Goal: Task Accomplishment & Management: Complete application form

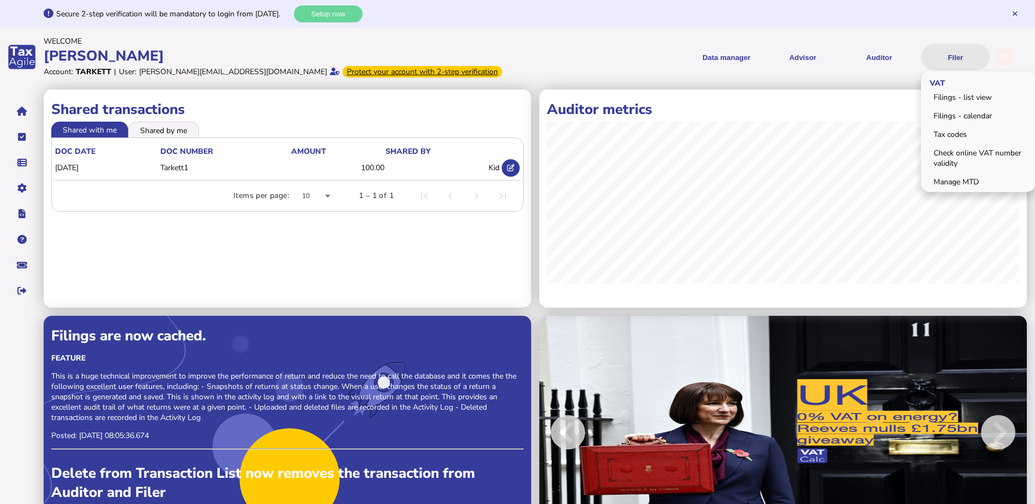
click at [954, 63] on button "Filer" at bounding box center [955, 57] width 69 height 27
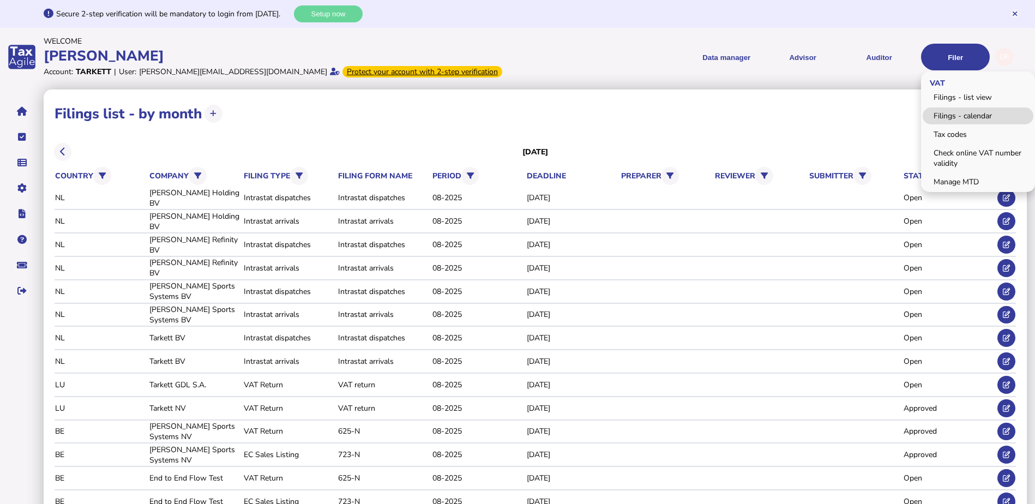
click at [980, 112] on link "Filings - calendar" at bounding box center [978, 115] width 111 height 17
click at [980, 100] on link "Filings - list view" at bounding box center [978, 97] width 111 height 17
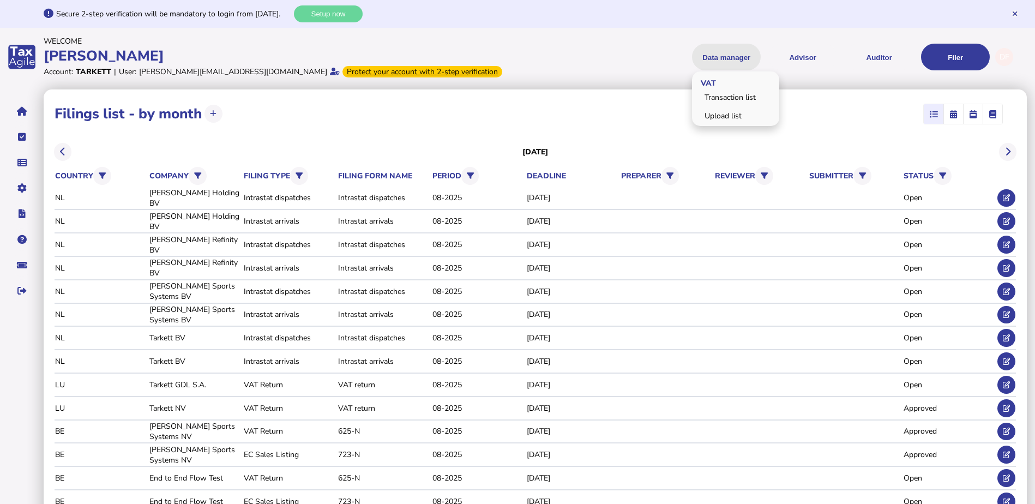
click at [718, 55] on button "Data manager" at bounding box center [726, 57] width 69 height 27
click at [724, 101] on link "Transaction list" at bounding box center [736, 97] width 84 height 17
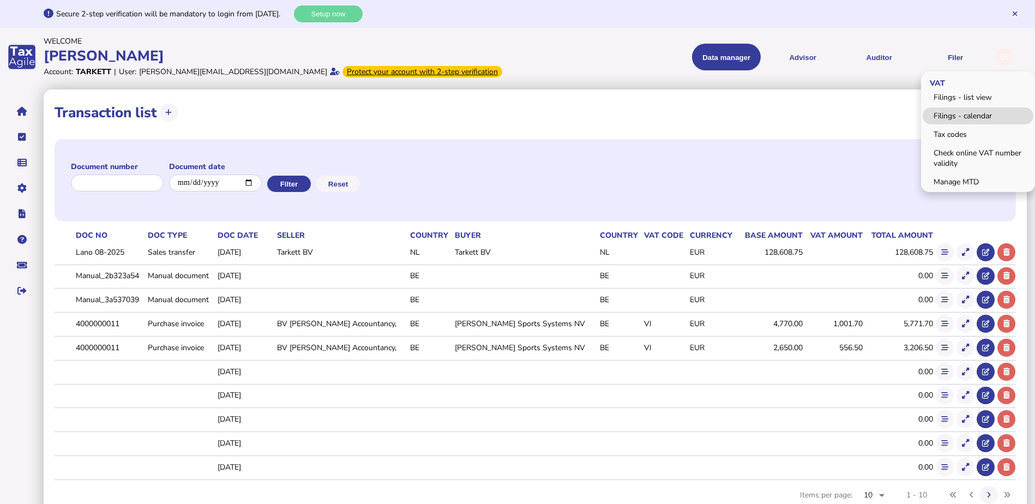
click at [950, 117] on link "Filings - calendar" at bounding box center [978, 115] width 111 height 17
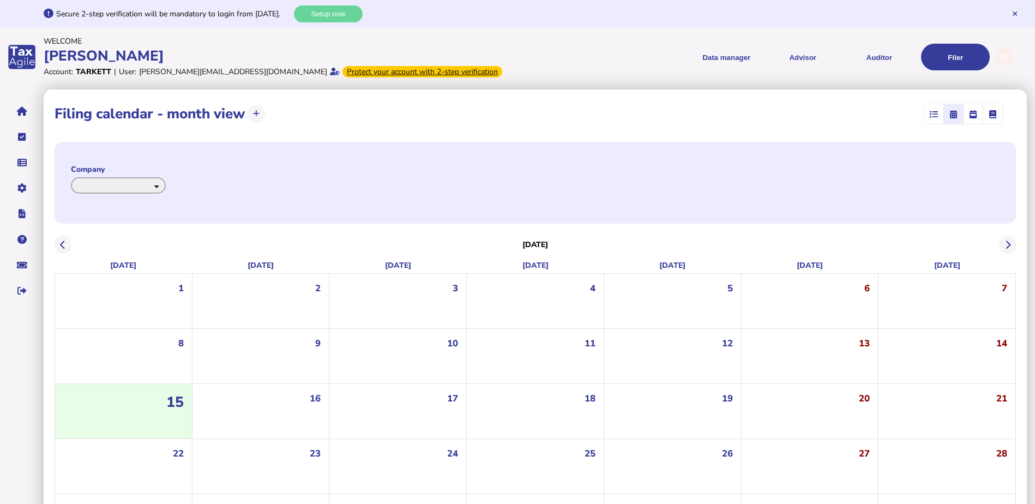
click at [166, 185] on select "**********" at bounding box center [118, 185] width 95 height 17
select select "**********"
click at [71, 177] on select "**********" at bounding box center [118, 185] width 95 height 17
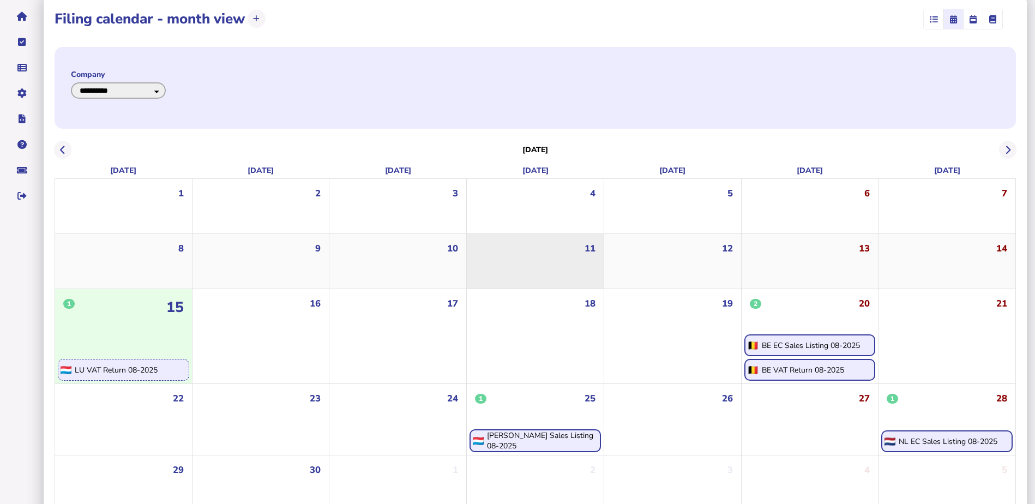
scroll to position [111, 0]
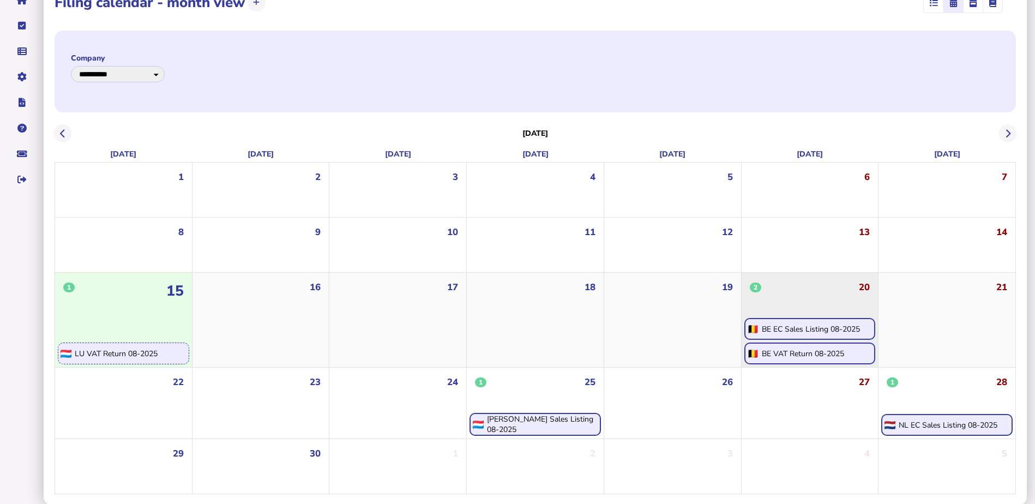
click at [837, 354] on div "BE VAT Return 08-2025" at bounding box center [803, 354] width 82 height 10
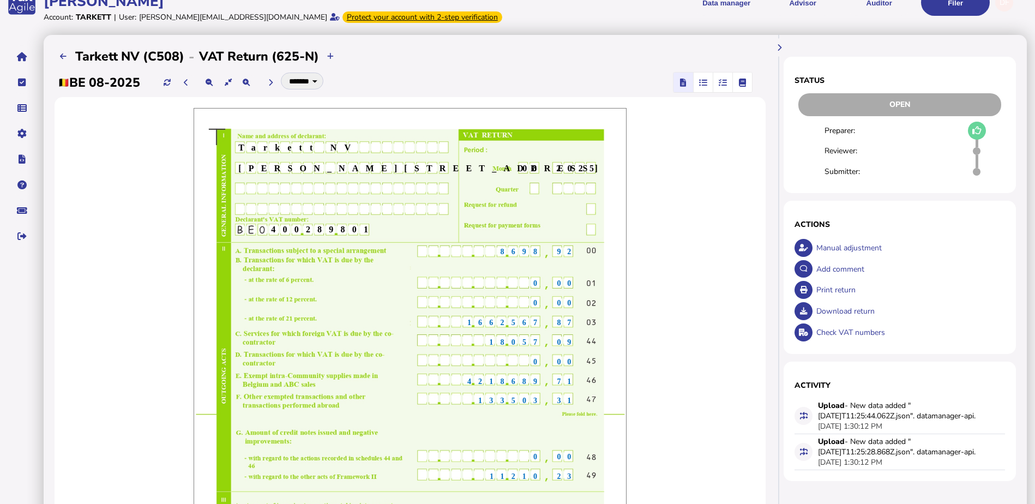
scroll to position [109, 0]
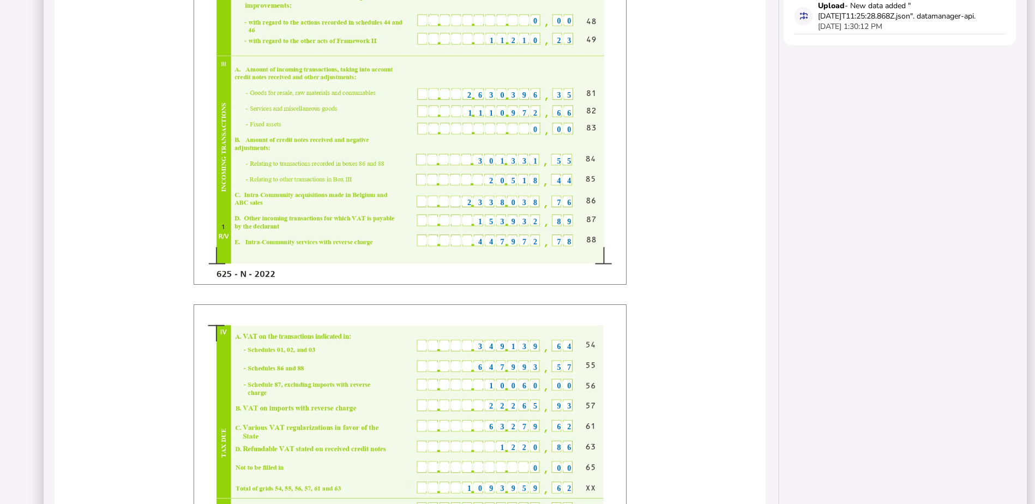
scroll to position [491, 0]
click at [776, 303] on div "**********" at bounding box center [410, 277] width 733 height 1359
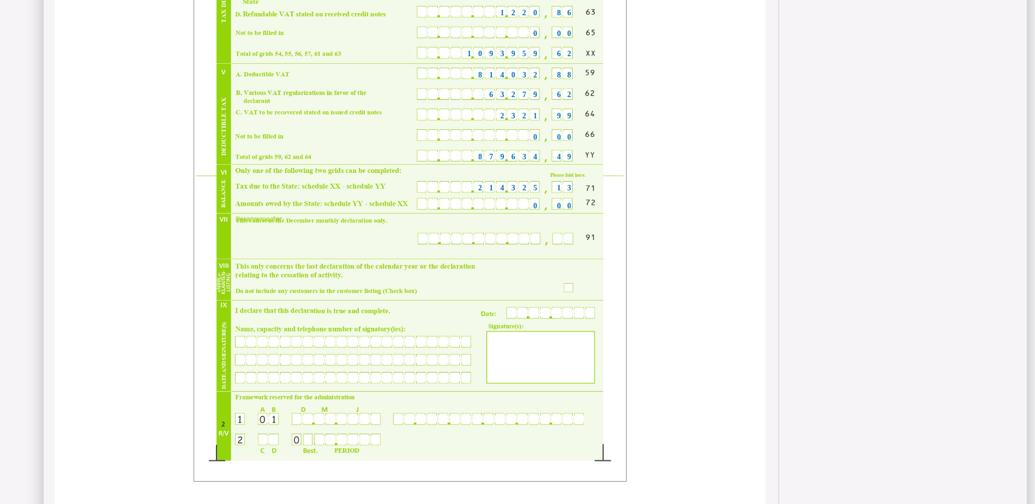
scroll to position [927, 0]
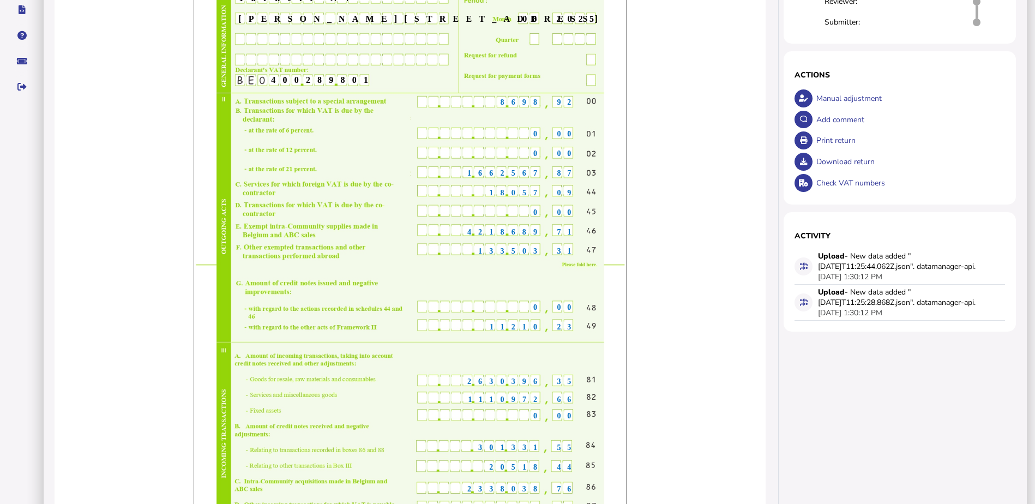
scroll to position [164, 0]
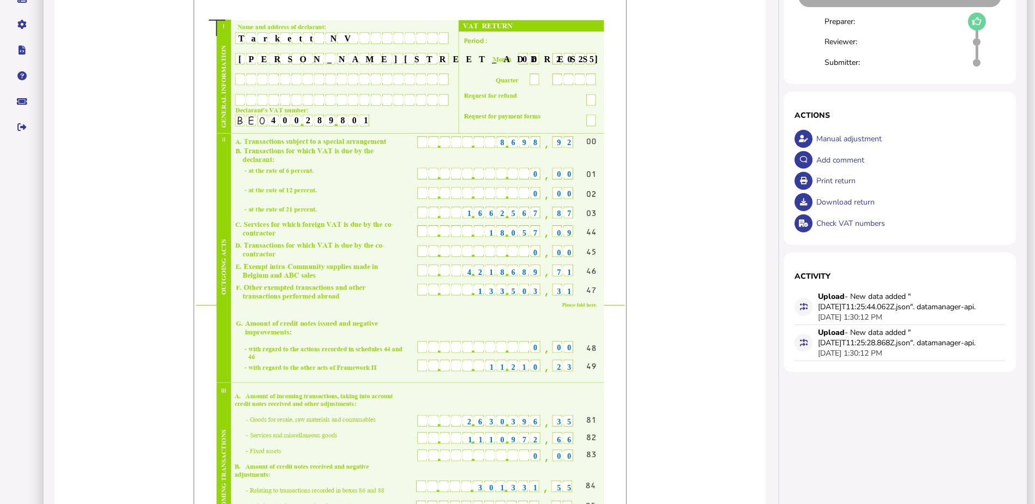
click at [507, 291] on span "133503" at bounding box center [511, 291] width 66 height 8
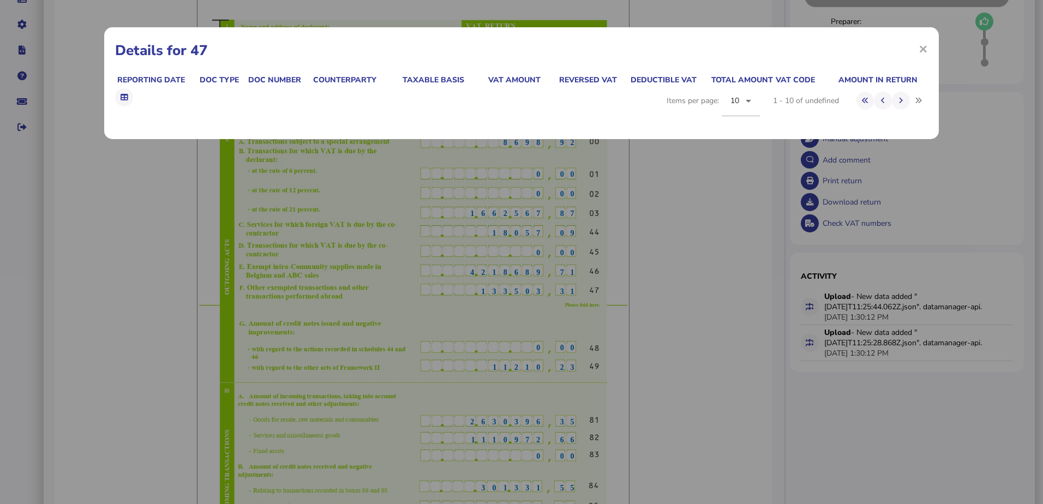
click at [507, 291] on div "× Details for 47 Reporting date Doc type Doc number Counterparty Taxable basis …" at bounding box center [521, 252] width 1043 height 504
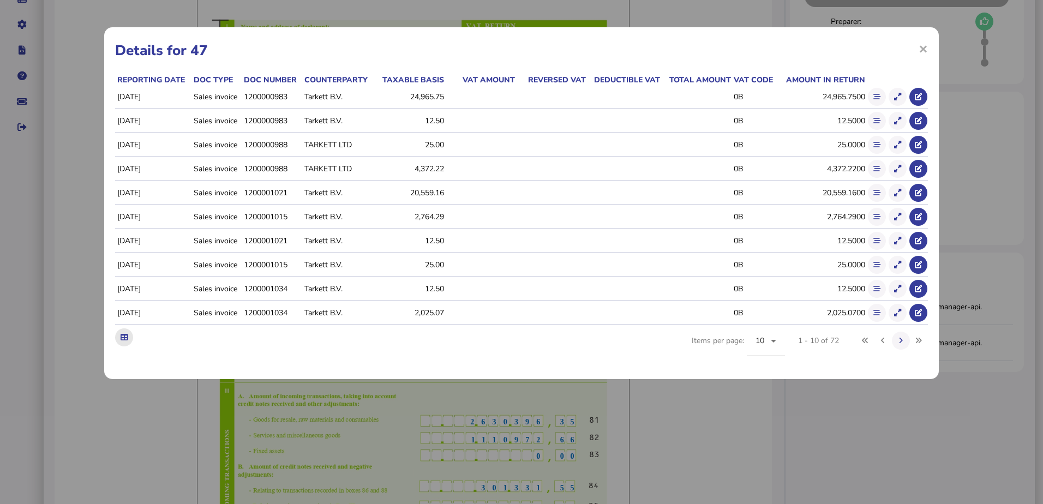
click at [125, 331] on button at bounding box center [124, 337] width 18 height 18
click at [924, 50] on span "×" at bounding box center [923, 48] width 9 height 21
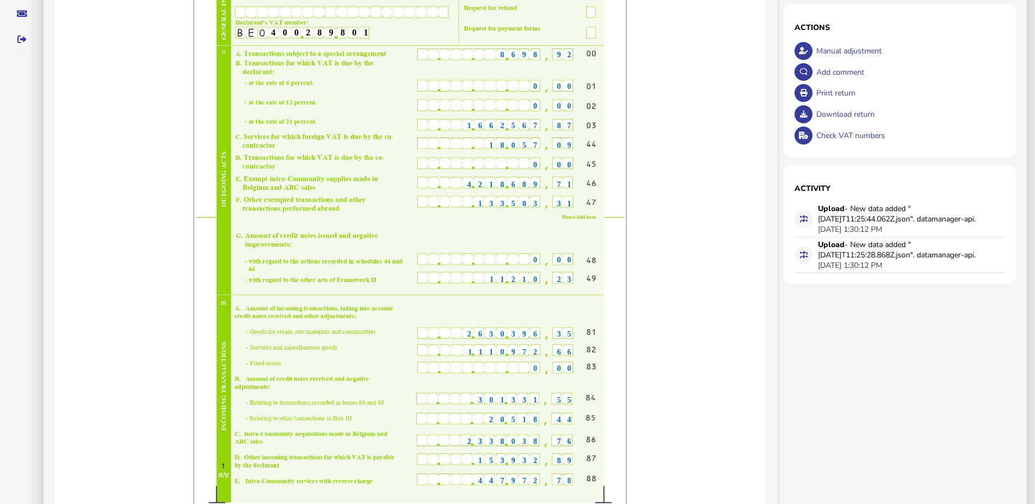
scroll to position [273, 0]
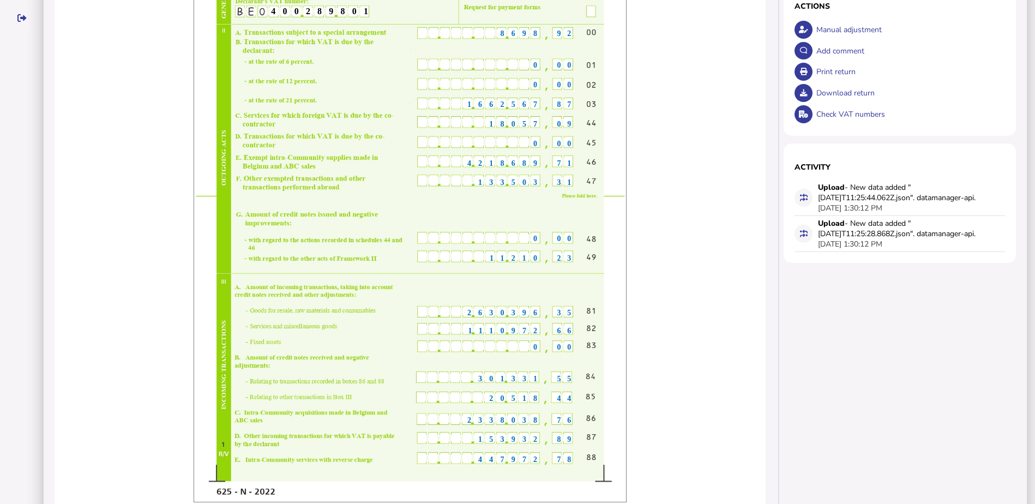
click at [511, 313] on span "2630396" at bounding box center [506, 313] width 77 height 8
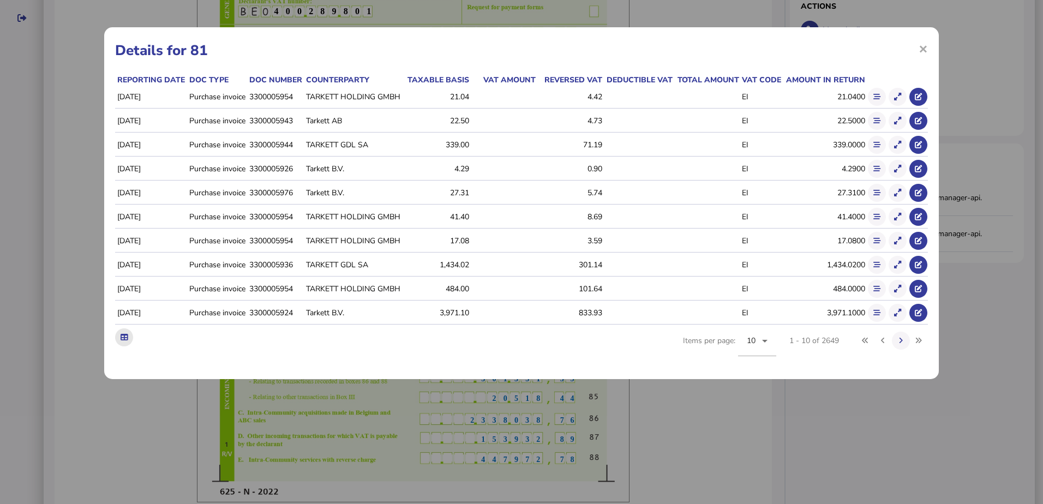
click at [122, 339] on icon at bounding box center [124, 337] width 7 height 7
click at [954, 97] on div "× Details for 81 Reporting date Doc type Doc number Counterparty Taxable basis …" at bounding box center [521, 252] width 1043 height 504
click at [919, 51] on span "×" at bounding box center [923, 48] width 9 height 21
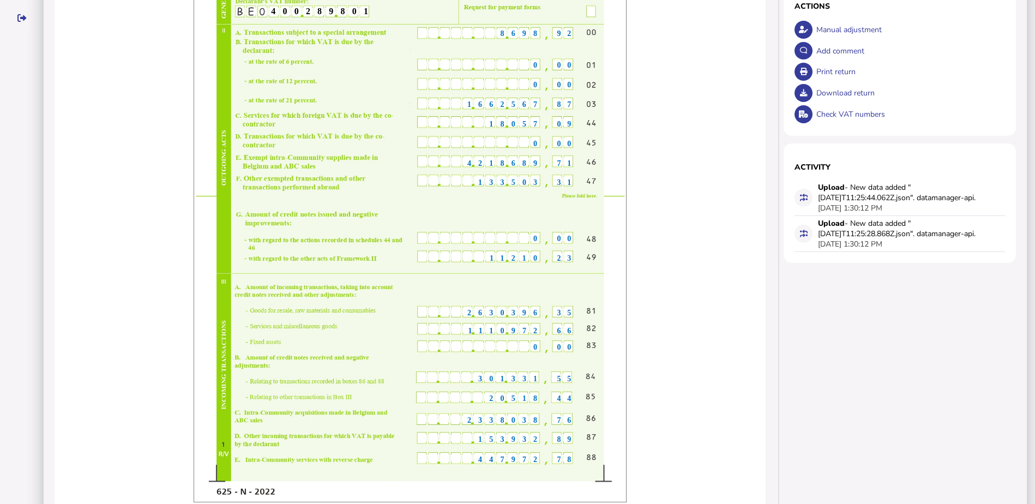
click at [516, 327] on span "1110972" at bounding box center [506, 331] width 76 height 8
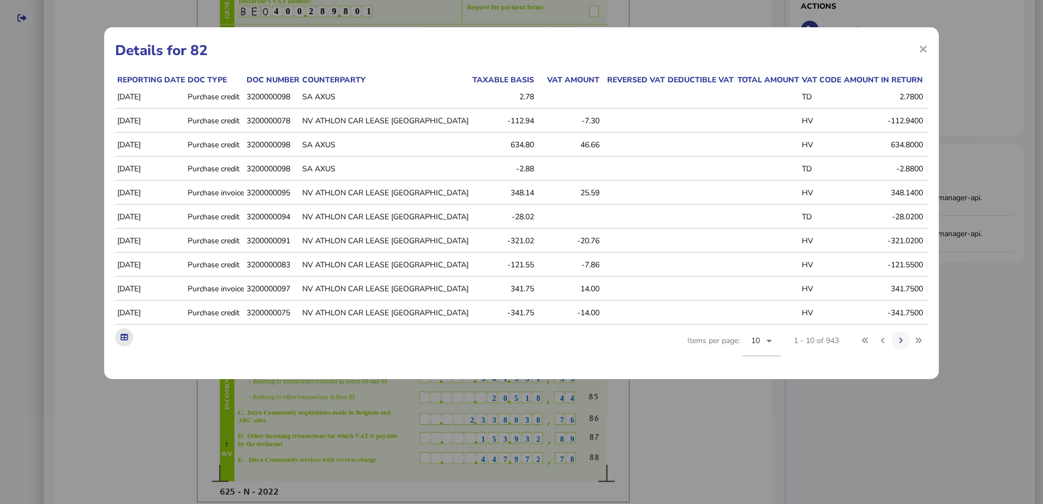
click at [123, 341] on icon at bounding box center [124, 337] width 7 height 7
click at [691, 49] on h1 "Details for 82" at bounding box center [521, 50] width 813 height 19
click at [926, 47] on span "×" at bounding box center [923, 48] width 9 height 21
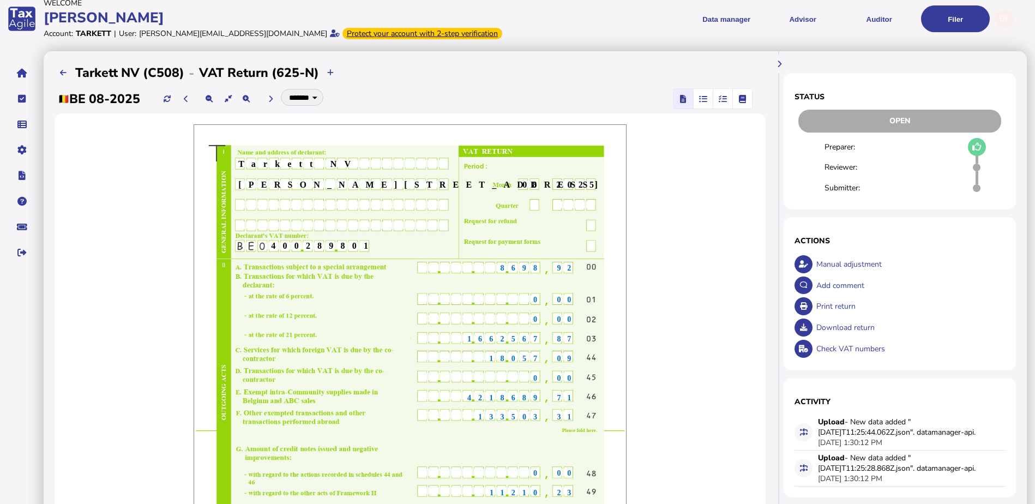
scroll to position [0, 0]
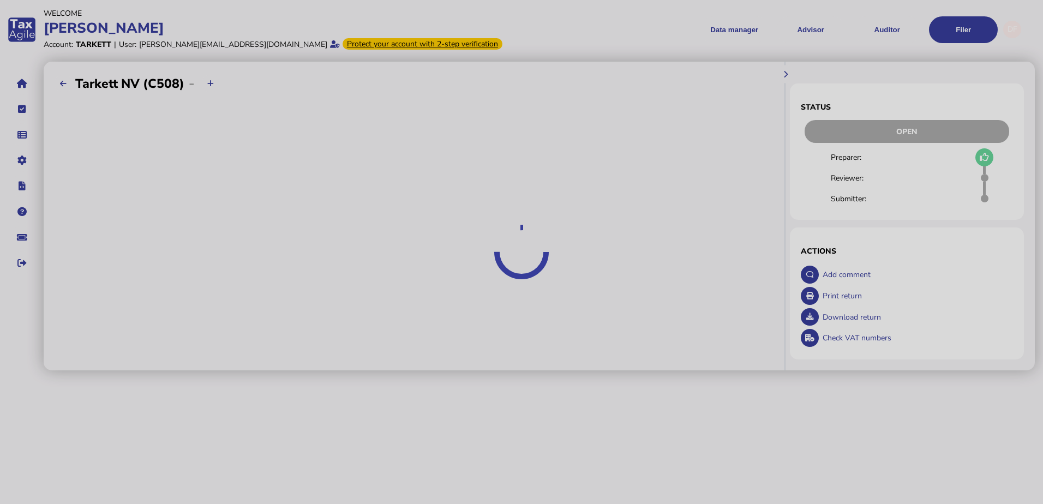
click at [729, 29] on div at bounding box center [521, 252] width 1043 height 504
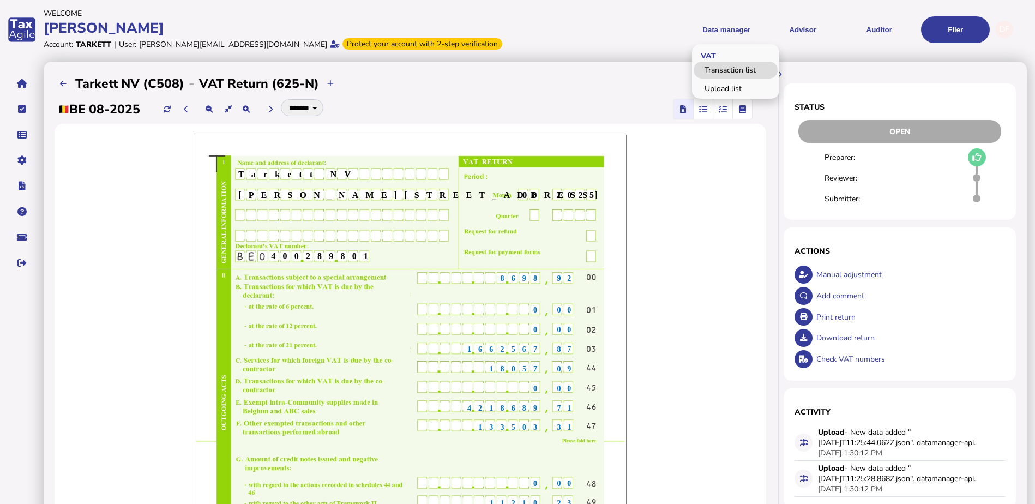
click at [726, 71] on link "Transaction list" at bounding box center [736, 70] width 84 height 17
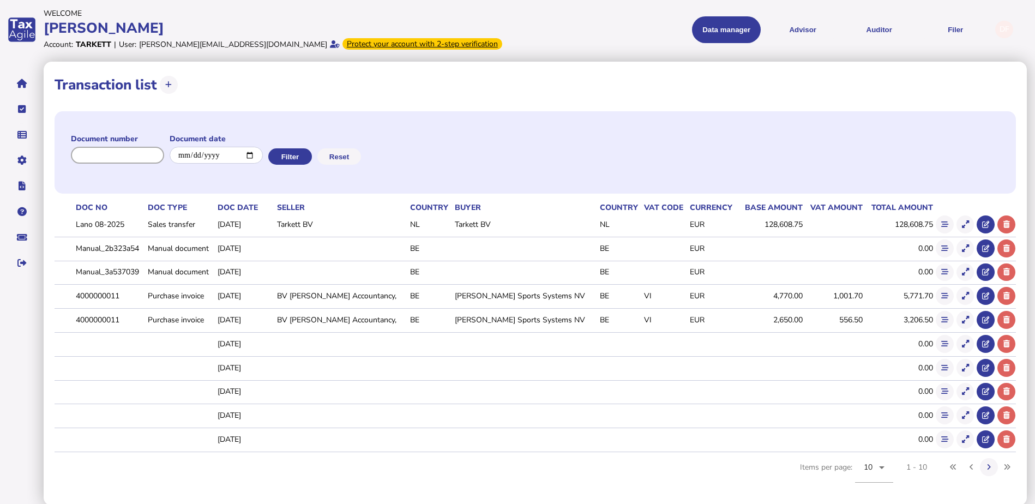
click at [114, 158] on input "input" at bounding box center [117, 155] width 93 height 17
paste input "**********"
click at [302, 155] on button "Filter" at bounding box center [289, 156] width 44 height 16
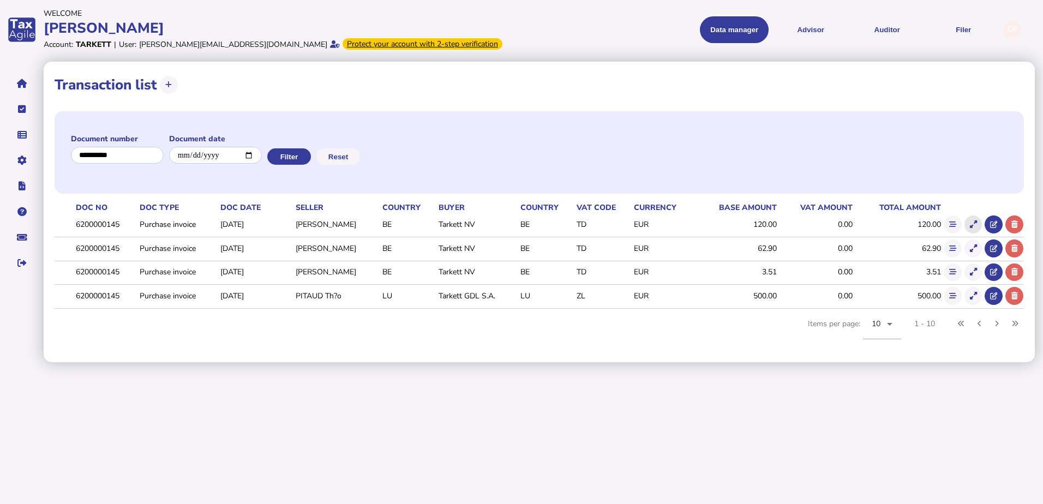
click at [971, 221] on icon at bounding box center [973, 224] width 7 height 7
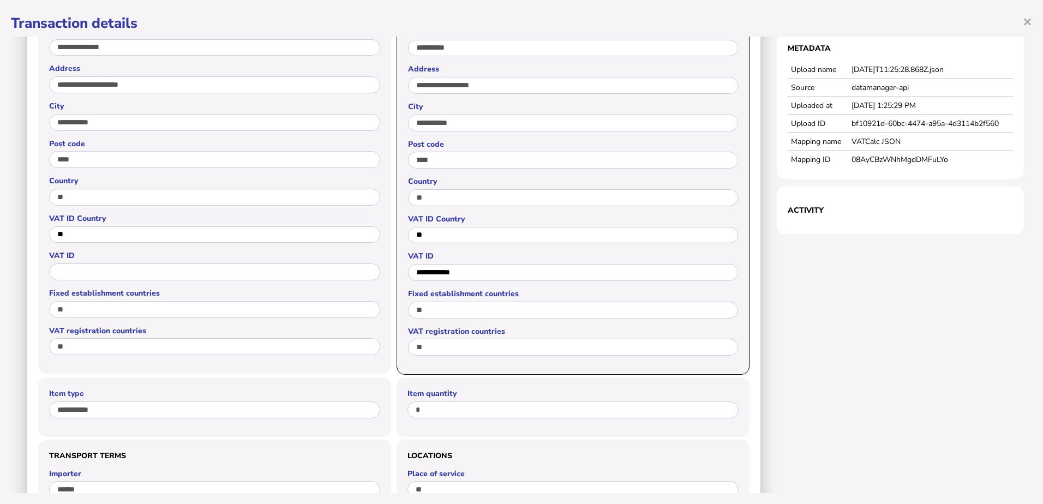
scroll to position [109, 0]
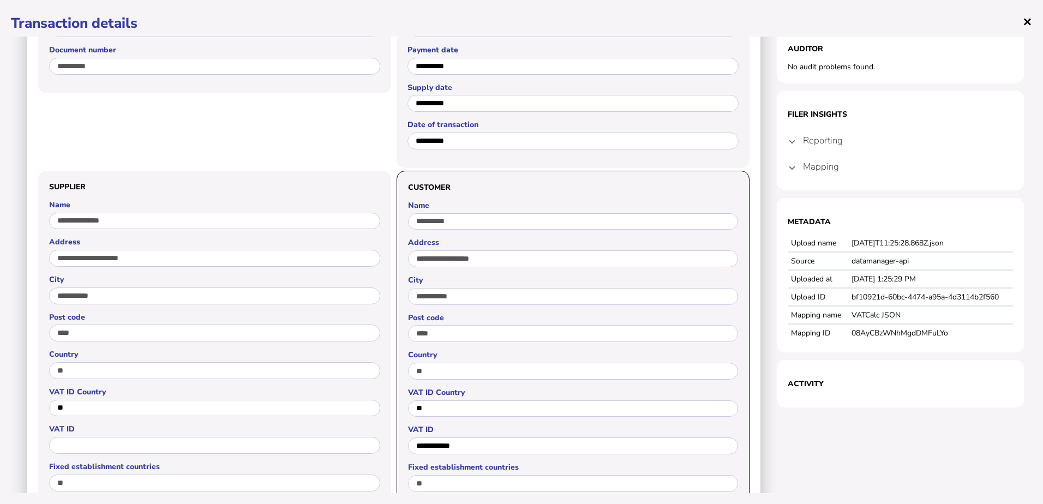
click at [1026, 22] on span "×" at bounding box center [1027, 21] width 9 height 21
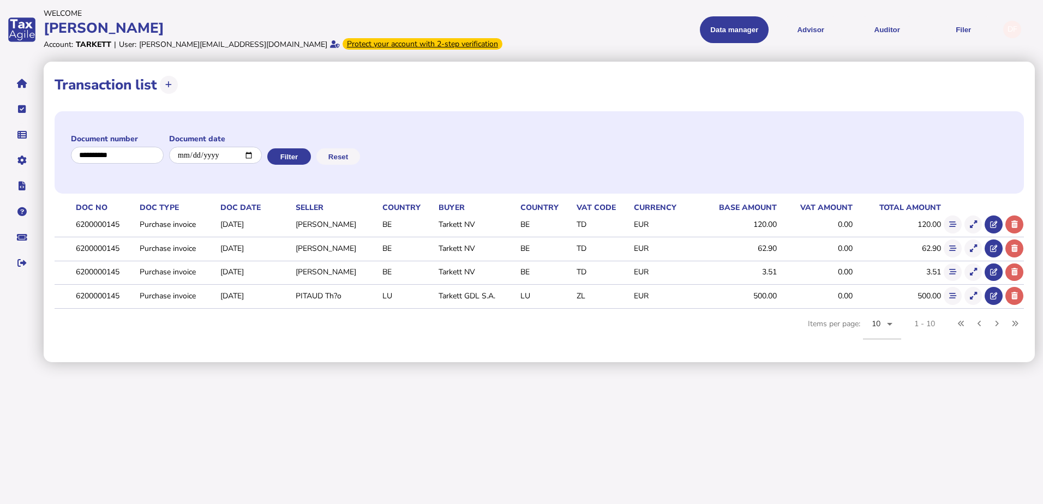
scroll to position [0, 0]
click at [950, 224] on icon at bounding box center [952, 224] width 7 height 7
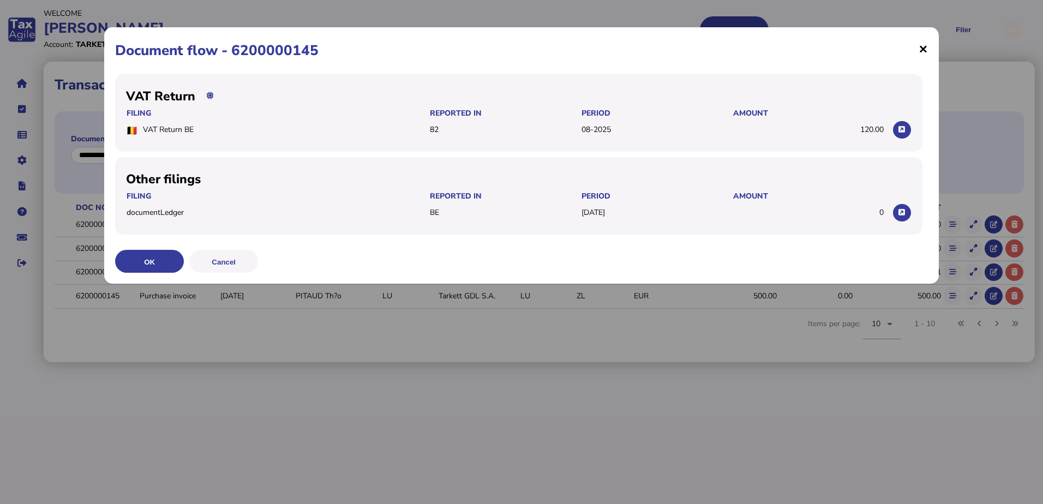
click at [925, 46] on span "×" at bounding box center [923, 48] width 9 height 21
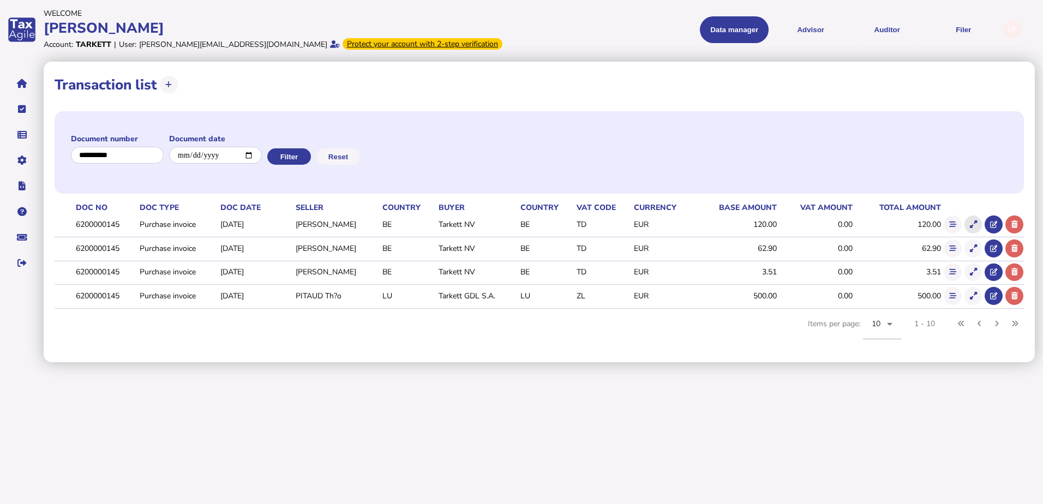
click at [977, 222] on button at bounding box center [974, 224] width 18 height 18
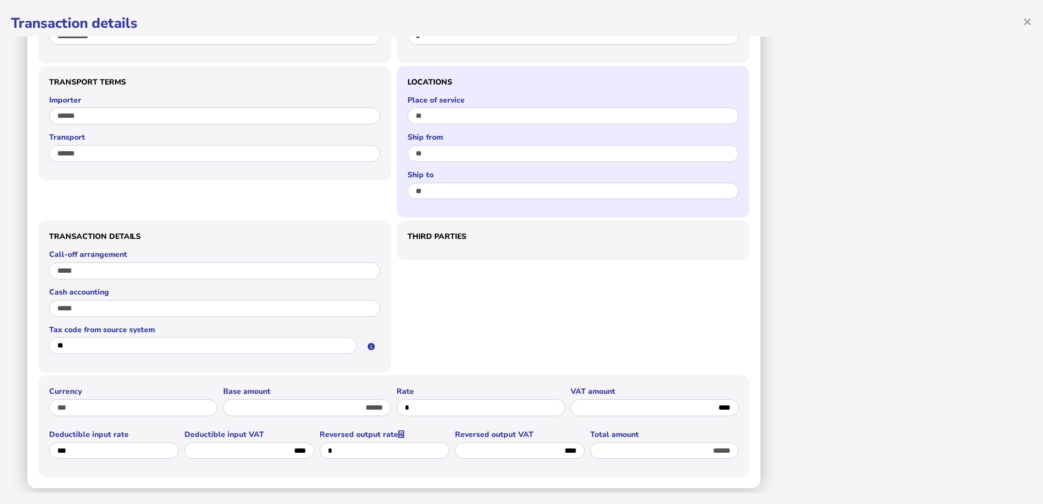
scroll to position [668, 0]
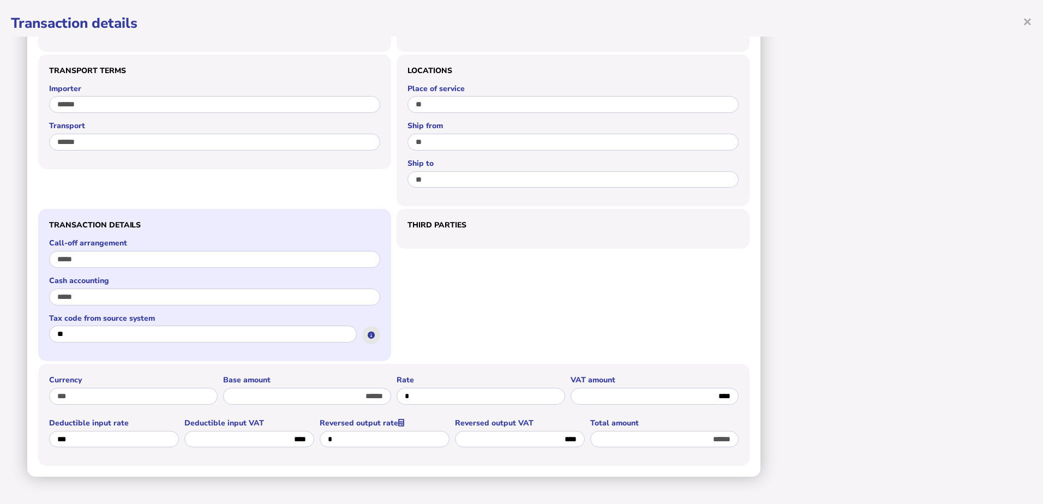
click at [368, 334] on icon at bounding box center [371, 335] width 7 height 7
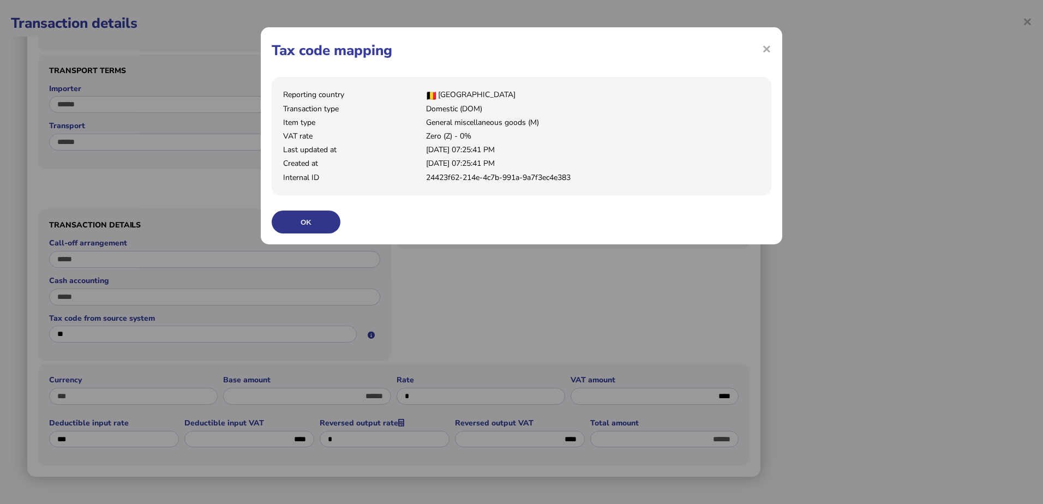
click at [298, 214] on button "OK" at bounding box center [306, 222] width 69 height 23
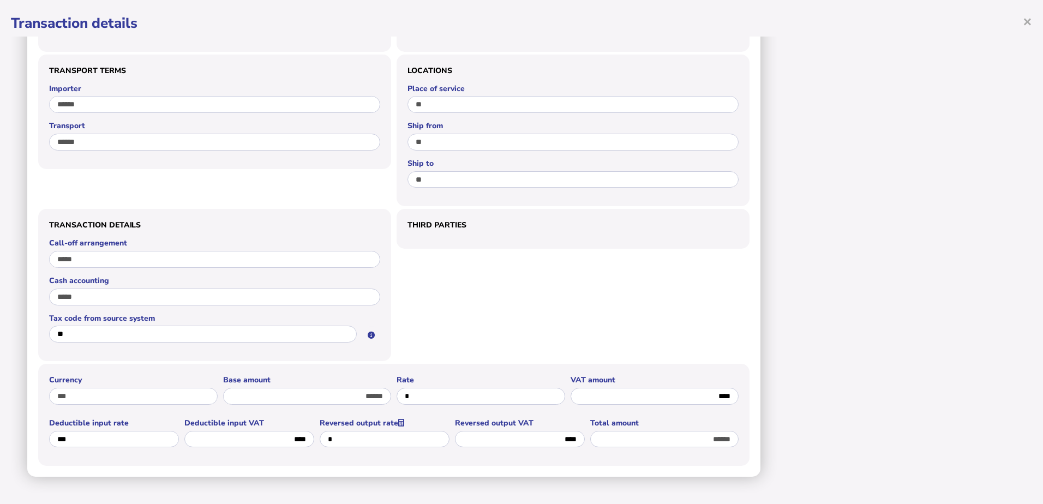
click at [646, 295] on div "Third parties" at bounding box center [573, 283] width 353 height 155
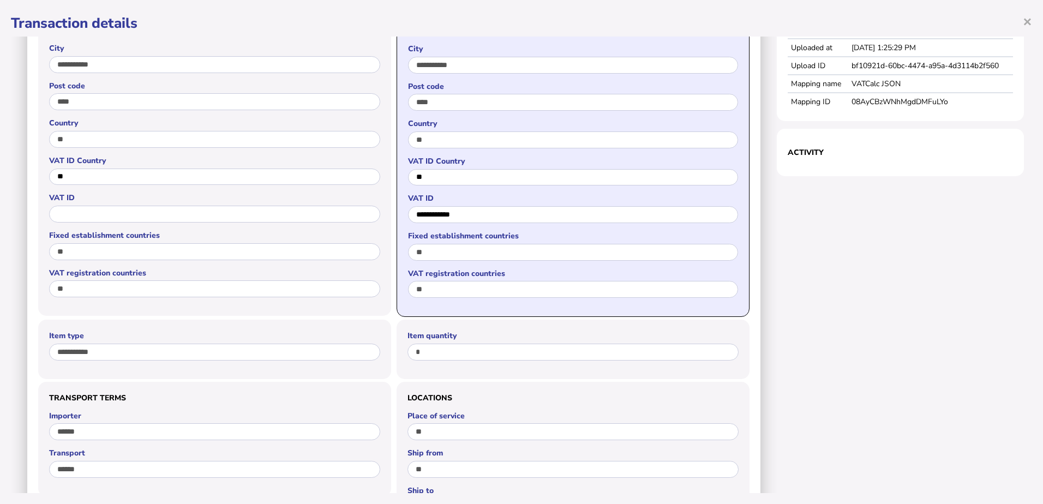
scroll to position [122, 0]
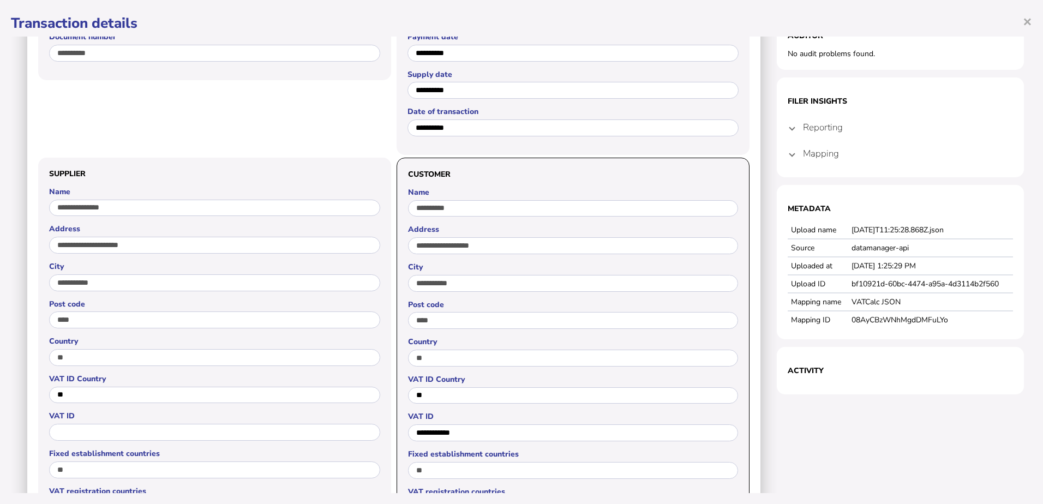
click at [790, 130] on span at bounding box center [792, 127] width 4 height 10
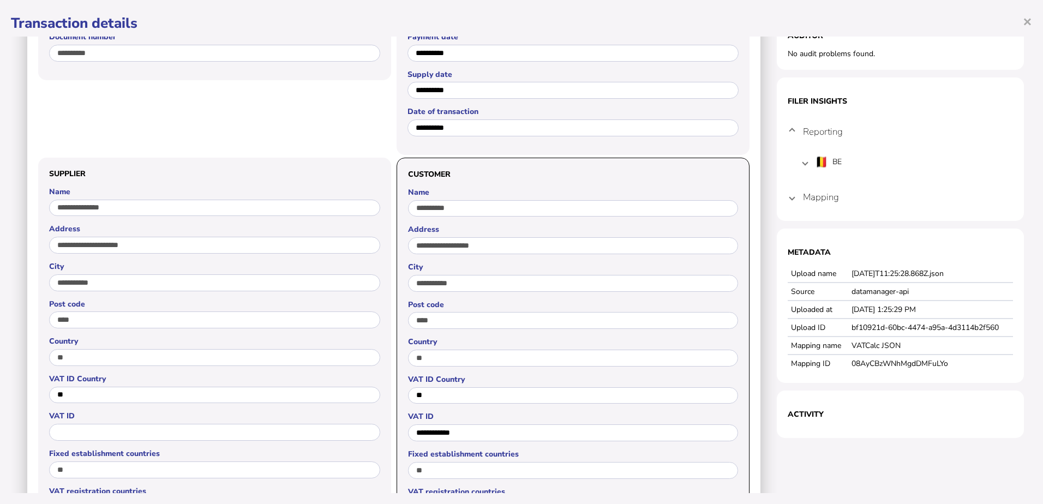
click at [790, 199] on mat-expansion-panel-header "Mapping" at bounding box center [900, 197] width 225 height 26
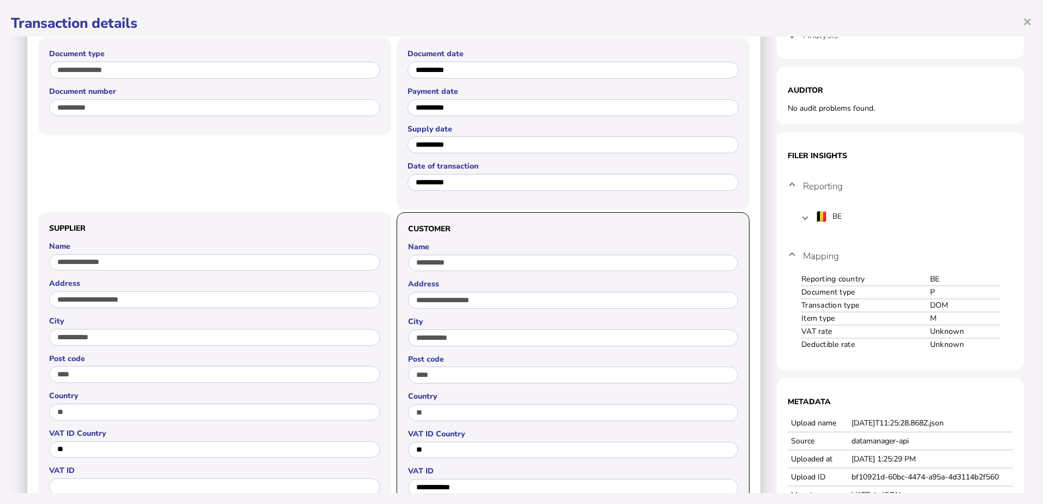
scroll to position [0, 0]
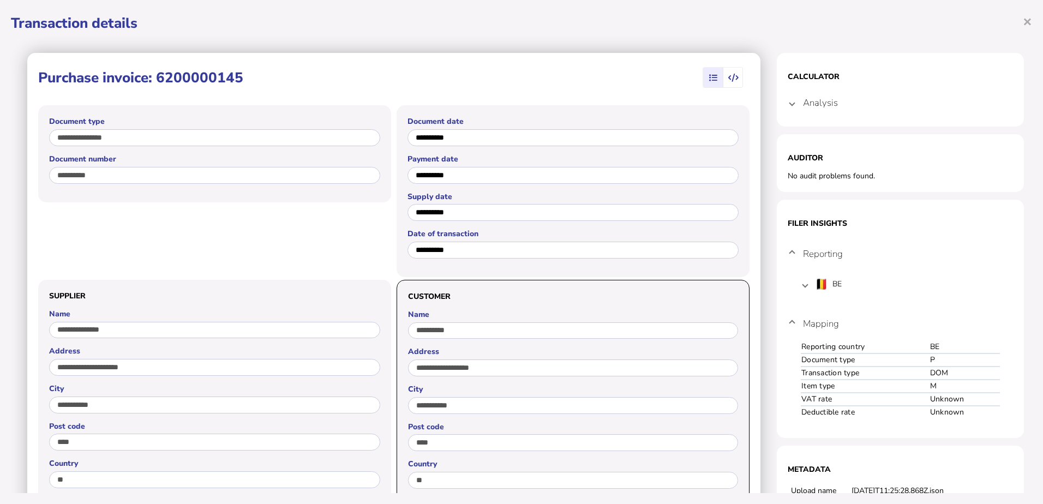
click at [790, 105] on span at bounding box center [792, 103] width 4 height 10
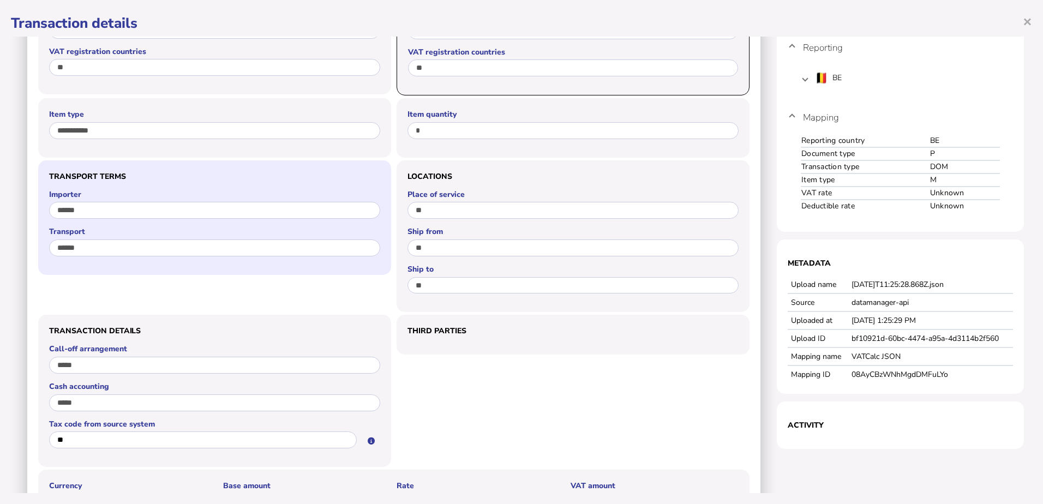
scroll to position [668, 0]
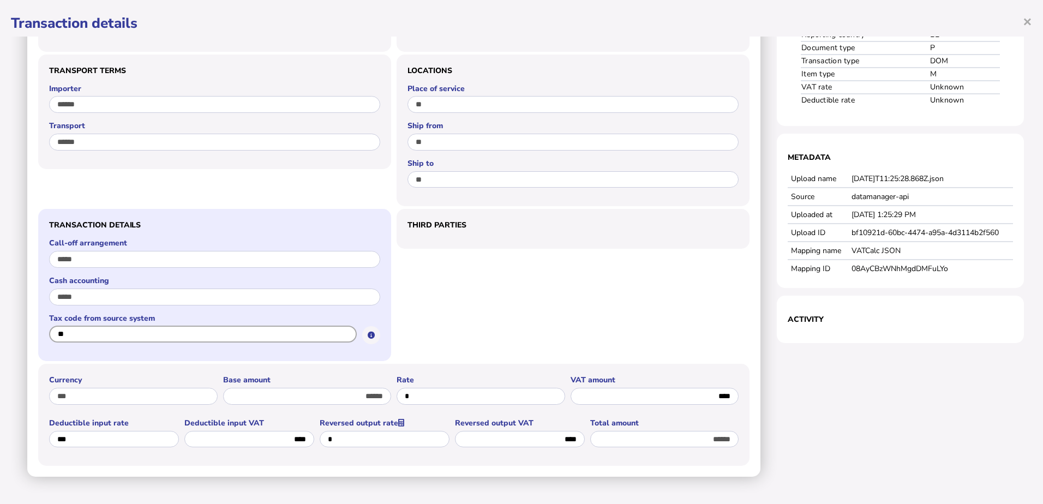
drag, startPoint x: 73, startPoint y: 335, endPoint x: 50, endPoint y: 338, distance: 22.5
click at [50, 338] on input "**" at bounding box center [203, 334] width 308 height 17
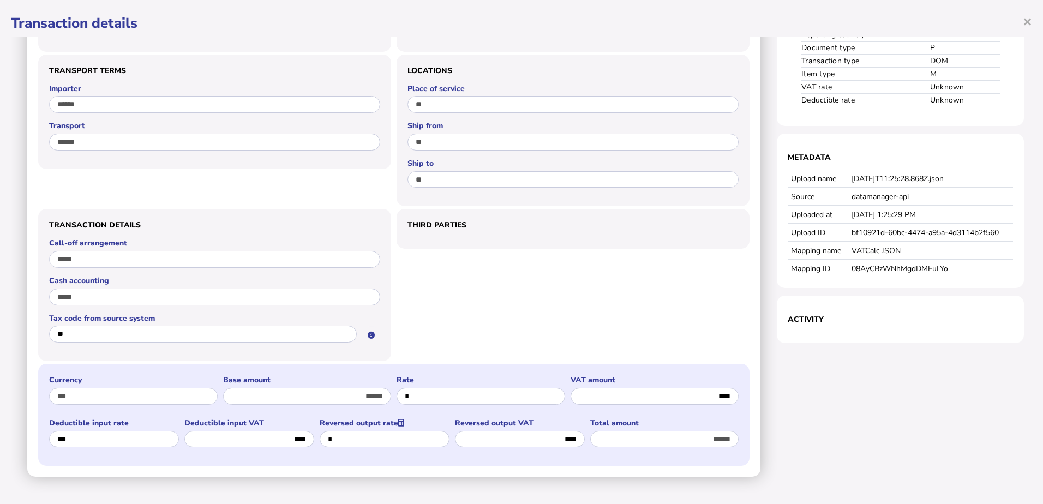
click at [380, 372] on div "Currency *** Base amount ****** Rate * VAT amount **** Deductible input rate **…" at bounding box center [393, 415] width 711 height 102
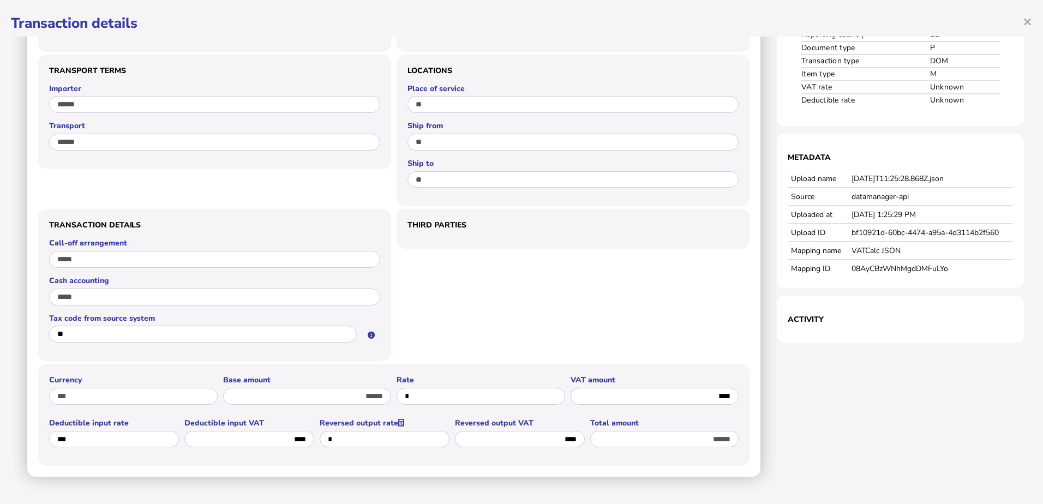
click at [885, 242] on td "bf10921d-60bc-4474-a95a-4d3114b2f560" at bounding box center [930, 233] width 165 height 18
click at [520, 298] on div "Third parties" at bounding box center [573, 283] width 353 height 155
click at [1027, 28] on span "×" at bounding box center [1027, 21] width 9 height 21
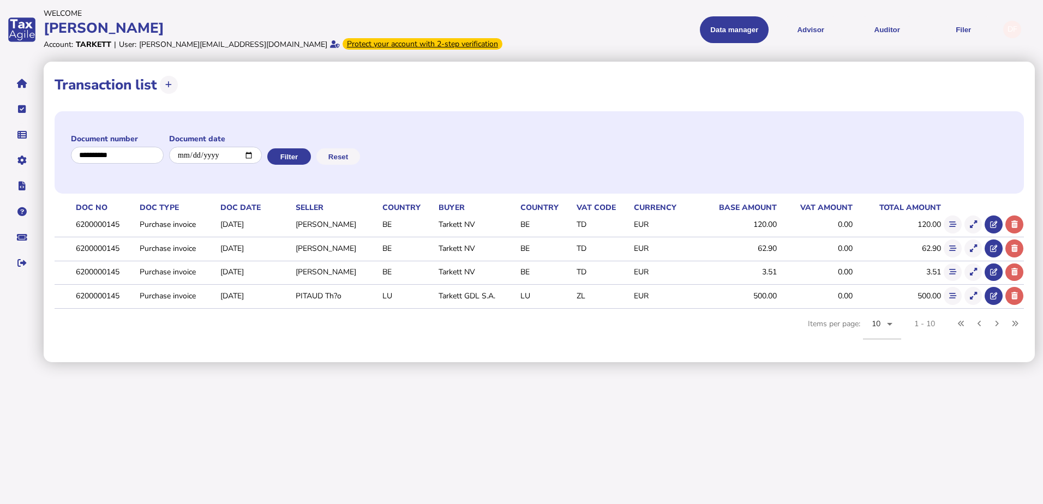
scroll to position [0, 0]
drag, startPoint x: 123, startPoint y: 157, endPoint x: 65, endPoint y: 157, distance: 57.3
click at [65, 157] on div "Document number Document date Filter Reset" at bounding box center [539, 152] width 969 height 82
paste input "**********"
type input "**********"
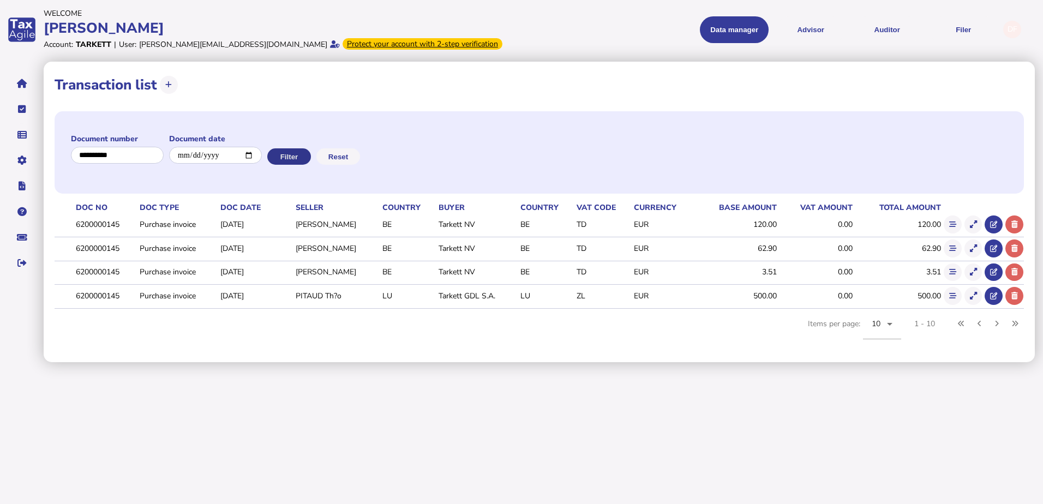
click at [311, 153] on button "Filter" at bounding box center [289, 156] width 44 height 16
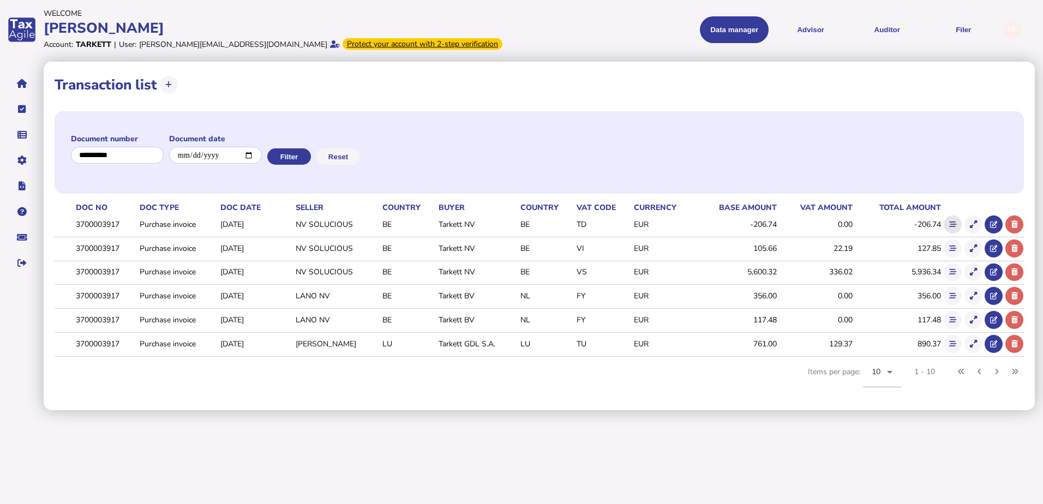
click at [949, 221] on icon at bounding box center [952, 224] width 7 height 7
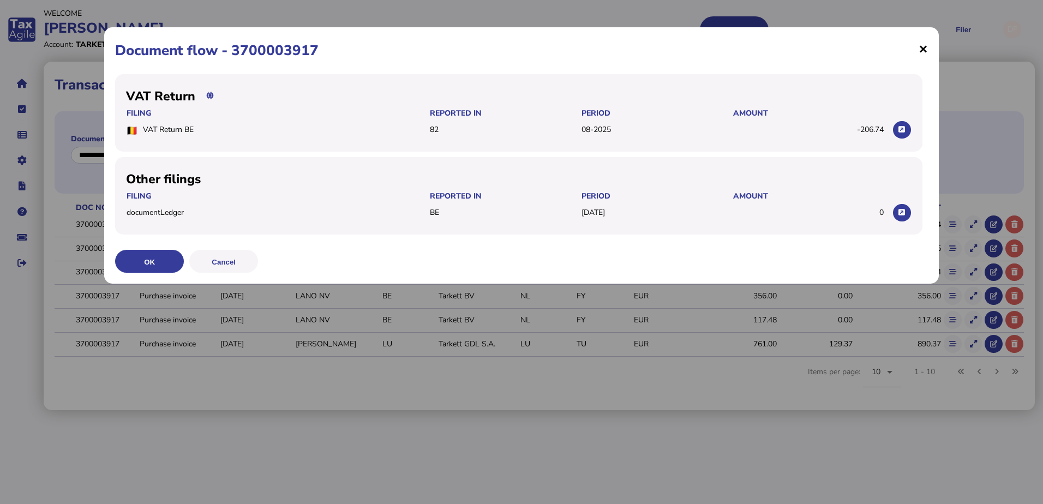
click at [921, 50] on span "×" at bounding box center [923, 48] width 9 height 21
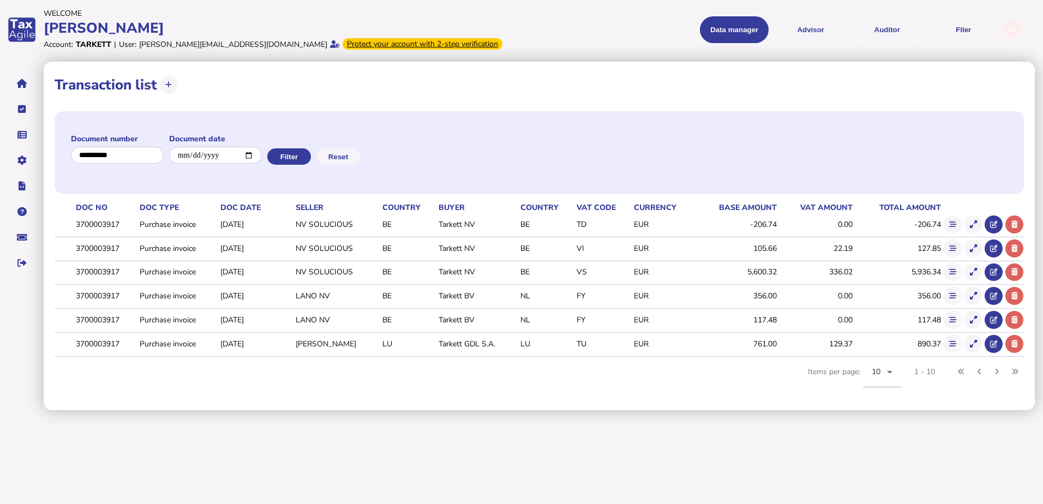
click at [733, 388] on div "Document number Document date Filter Reset Doc No Doc Type Doc Date Seller Coun…" at bounding box center [539, 254] width 969 height 290
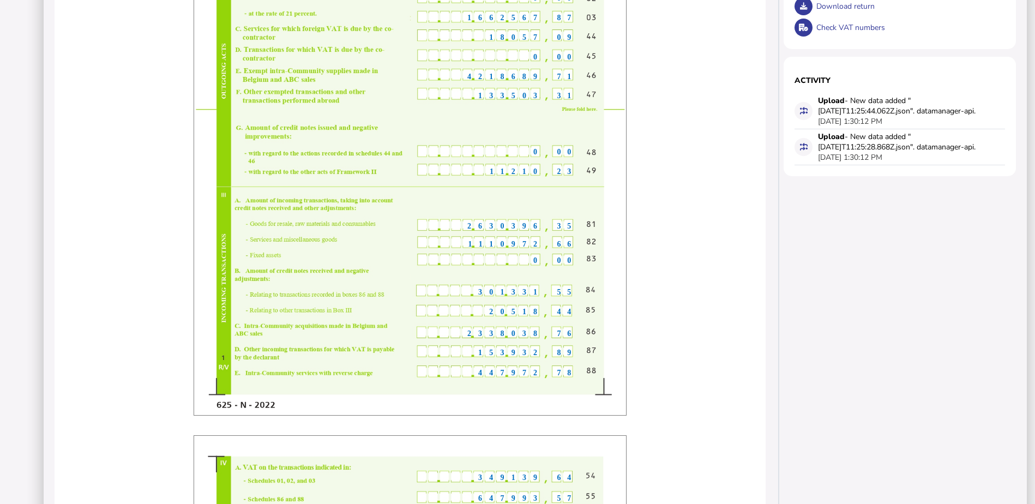
scroll to position [382, 0]
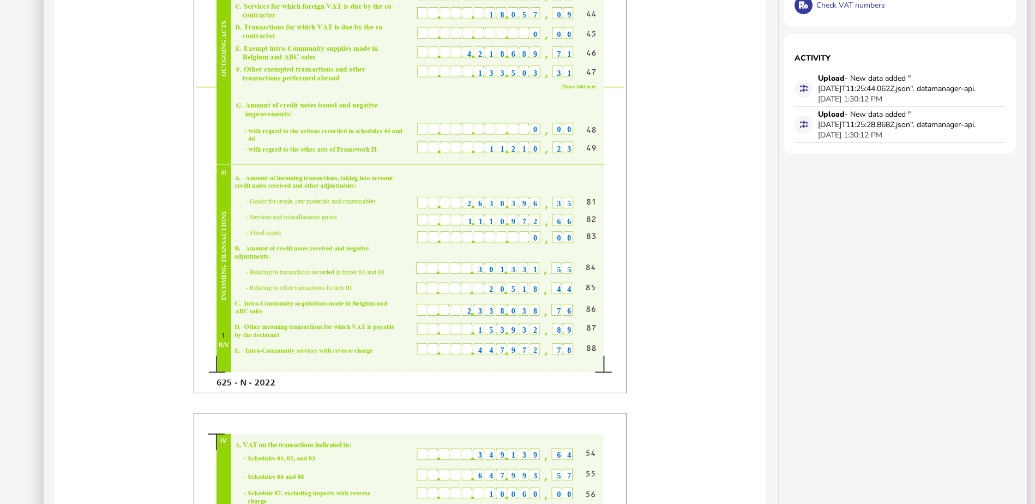
click at [524, 290] on span "20518" at bounding box center [516, 289] width 55 height 8
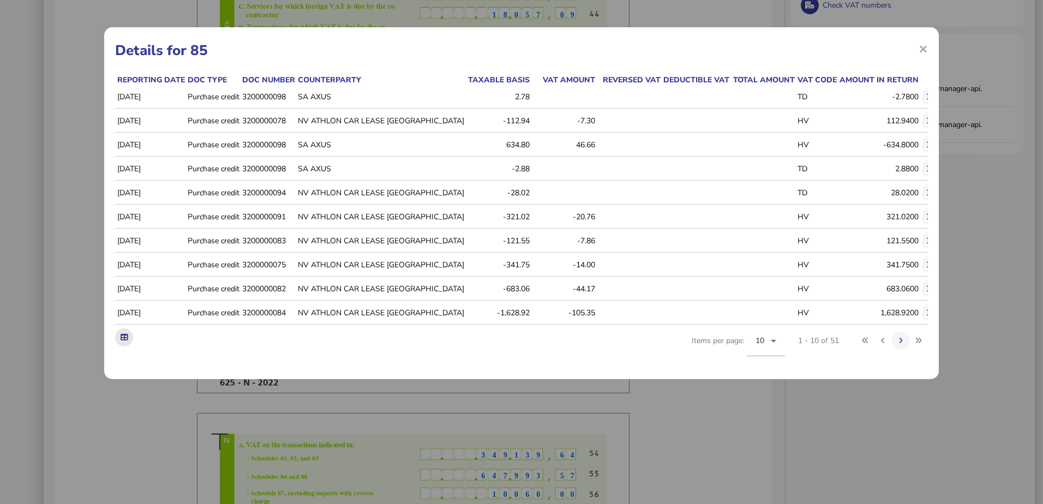
click at [123, 341] on icon at bounding box center [124, 337] width 7 height 7
click at [670, 51] on h1 "Details for 85" at bounding box center [521, 50] width 813 height 19
click at [926, 50] on span "×" at bounding box center [923, 48] width 9 height 21
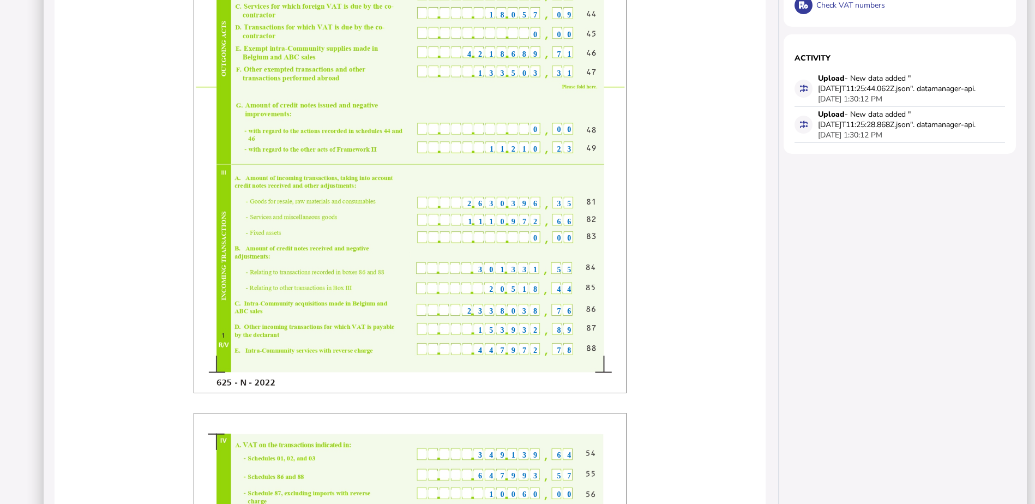
click at [519, 314] on span "2338038" at bounding box center [506, 311] width 77 height 8
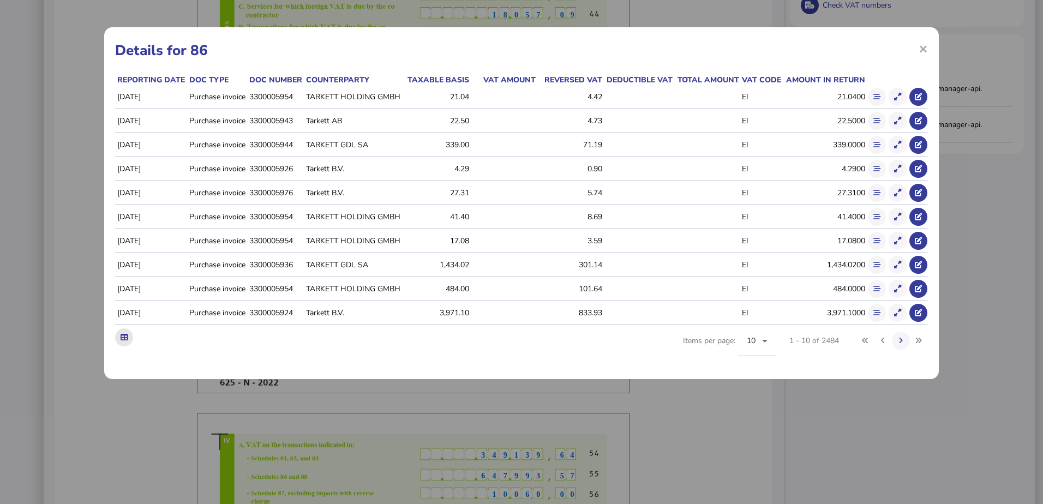
click at [121, 334] on icon at bounding box center [124, 337] width 7 height 7
click at [730, 44] on h1 "Details for 86" at bounding box center [521, 50] width 813 height 19
click at [929, 51] on div "× Details for 86 Reporting date Doc type Doc number Counterparty Taxable basis …" at bounding box center [521, 203] width 835 height 352
click at [925, 45] on span "×" at bounding box center [923, 48] width 9 height 21
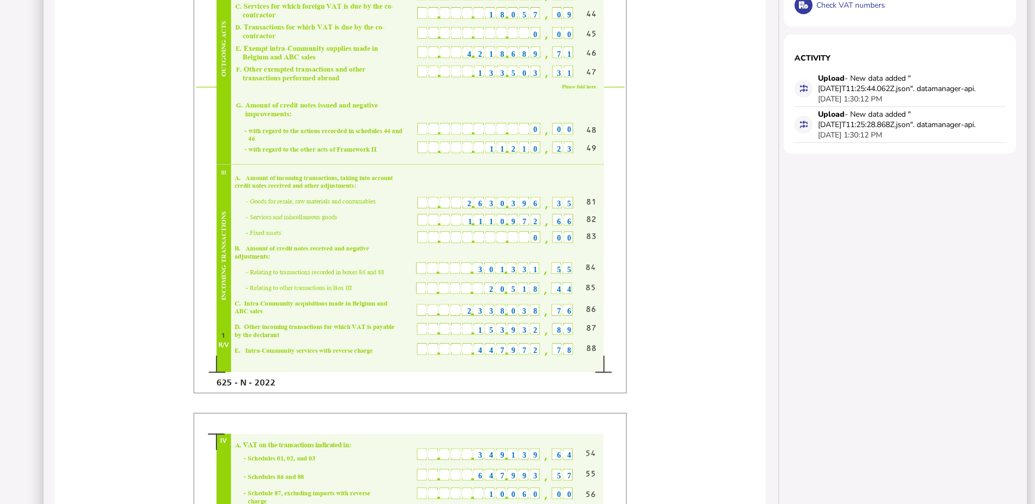
click at [679, 228] on div "Tarkett NV Robert Ramlotstraat 89 08 2025 400289801 8698 92 0 00 0 00 1662567 8…" at bounding box center [410, 413] width 711 height 1286
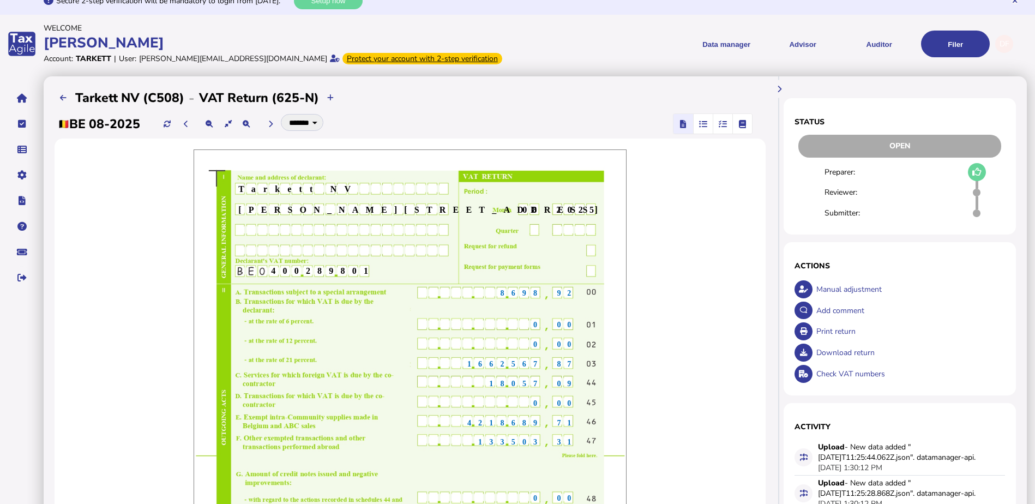
scroll to position [0, 0]
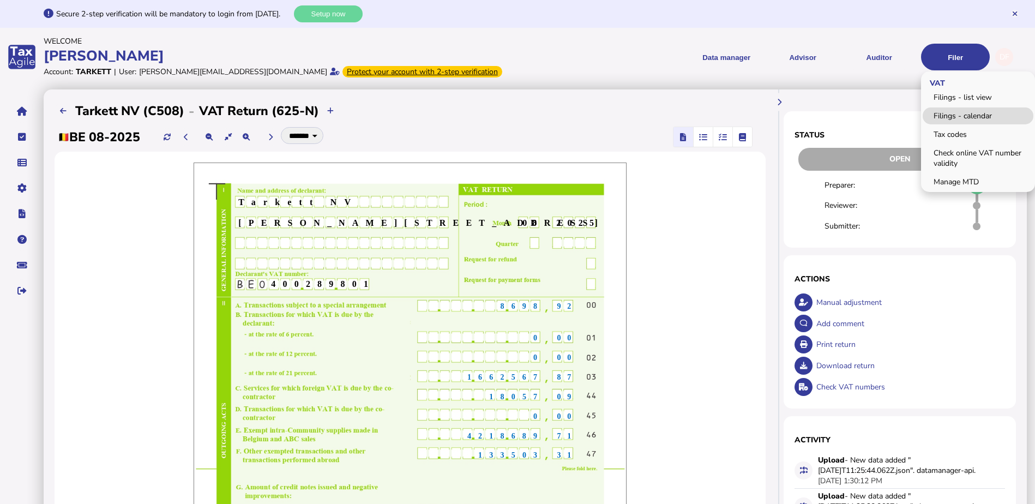
click at [965, 110] on link "Filings - calendar" at bounding box center [978, 115] width 111 height 17
select select "**********"
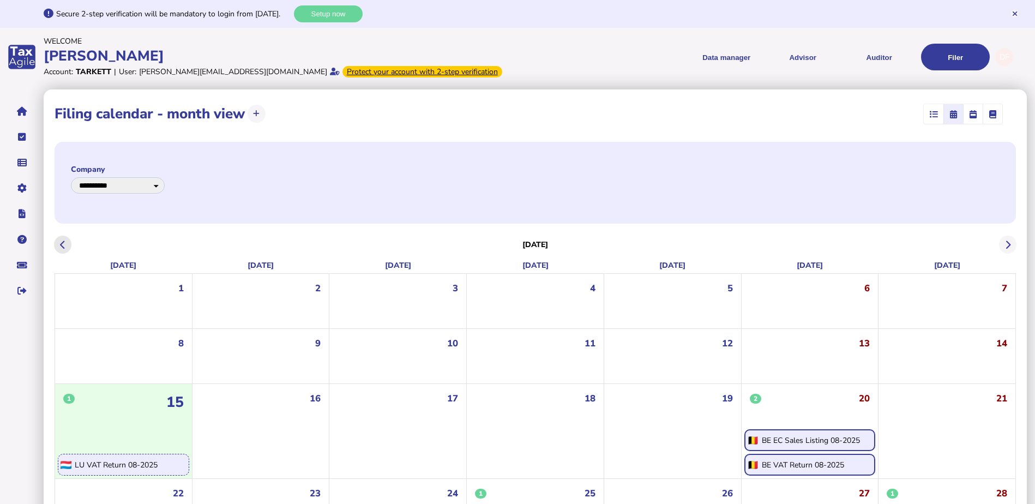
click at [66, 245] on button at bounding box center [63, 245] width 18 height 18
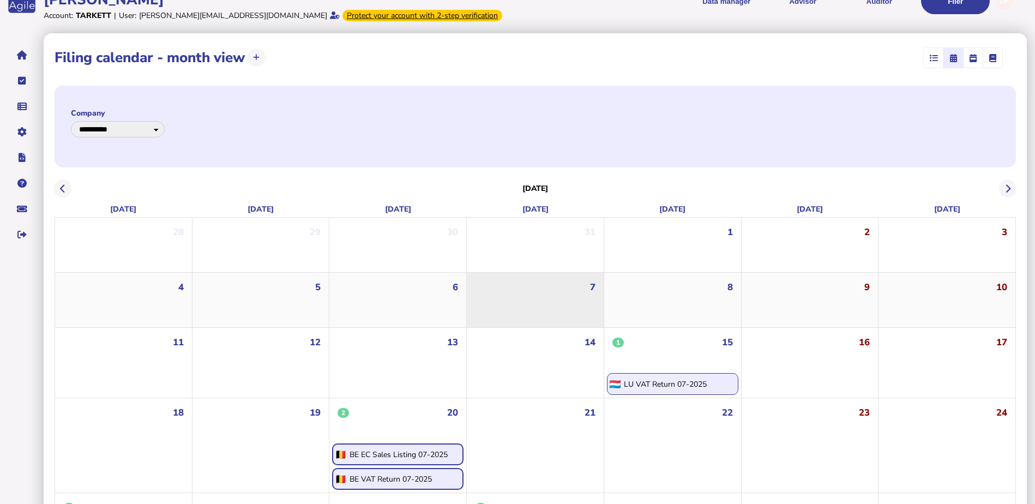
scroll to position [109, 0]
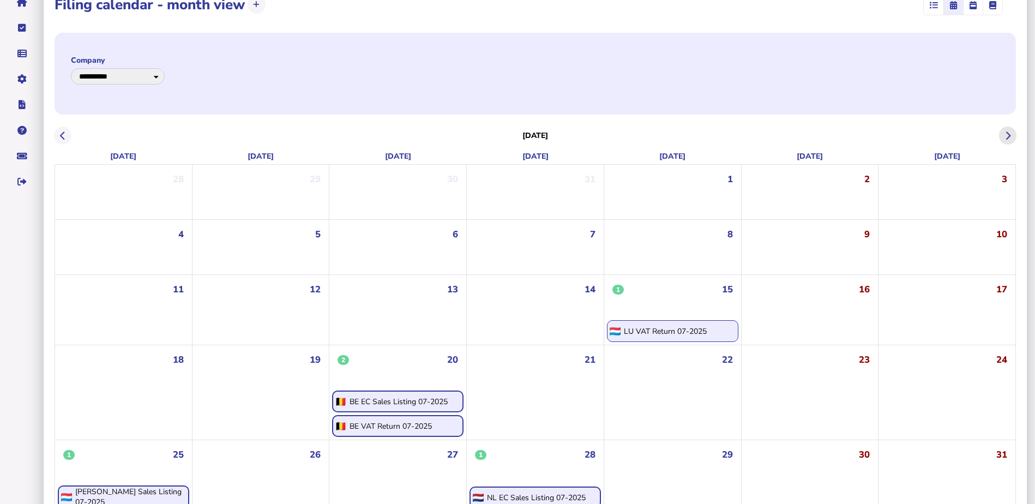
click at [1004, 136] on button at bounding box center [1008, 136] width 18 height 18
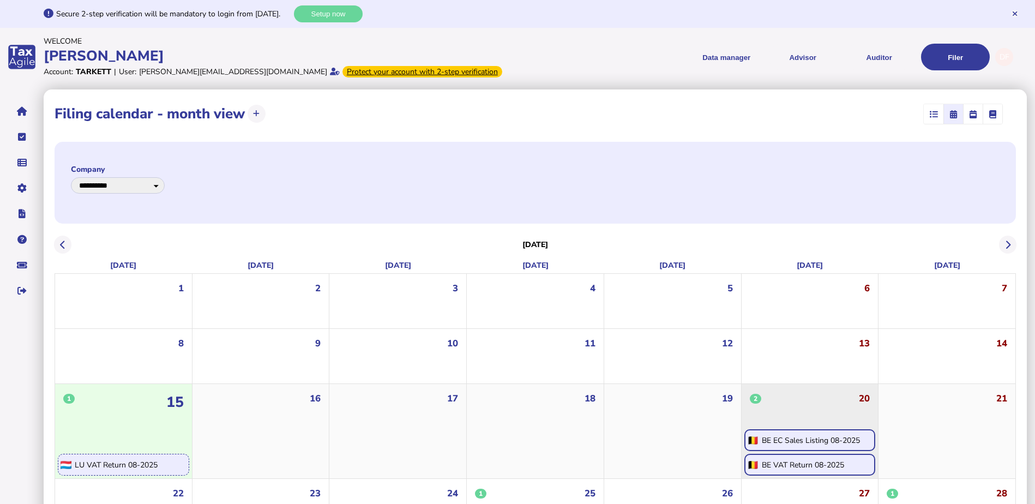
click at [825, 440] on div "BE EC Sales Listing 08-2025" at bounding box center [811, 440] width 98 height 10
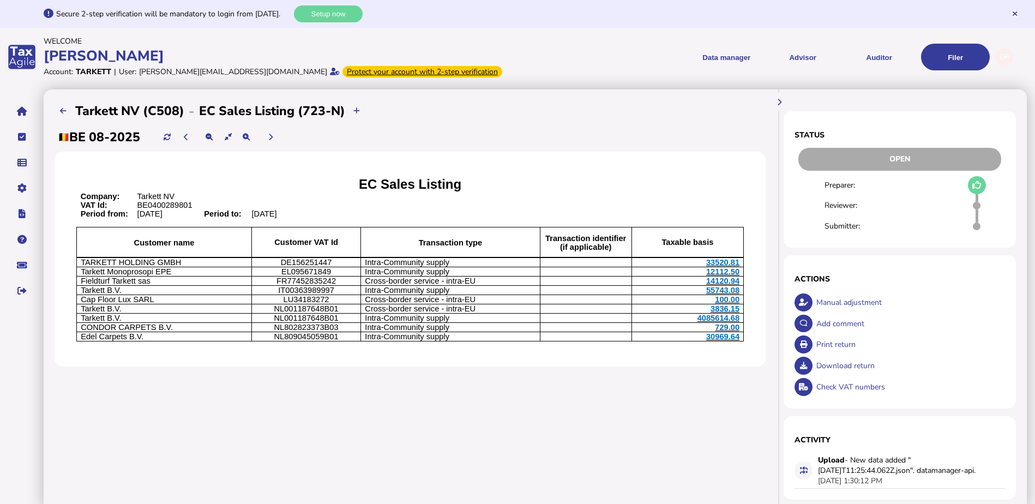
click at [846, 381] on div "Check VAT numbers" at bounding box center [909, 386] width 191 height 21
click at [612, 195] on p "Tarkett NV" at bounding box center [438, 196] width 603 height 9
click at [843, 343] on div "Print return" at bounding box center [909, 344] width 191 height 21
click at [840, 343] on div "Print return" at bounding box center [909, 344] width 191 height 21
click at [841, 360] on div "Download return" at bounding box center [909, 365] width 191 height 21
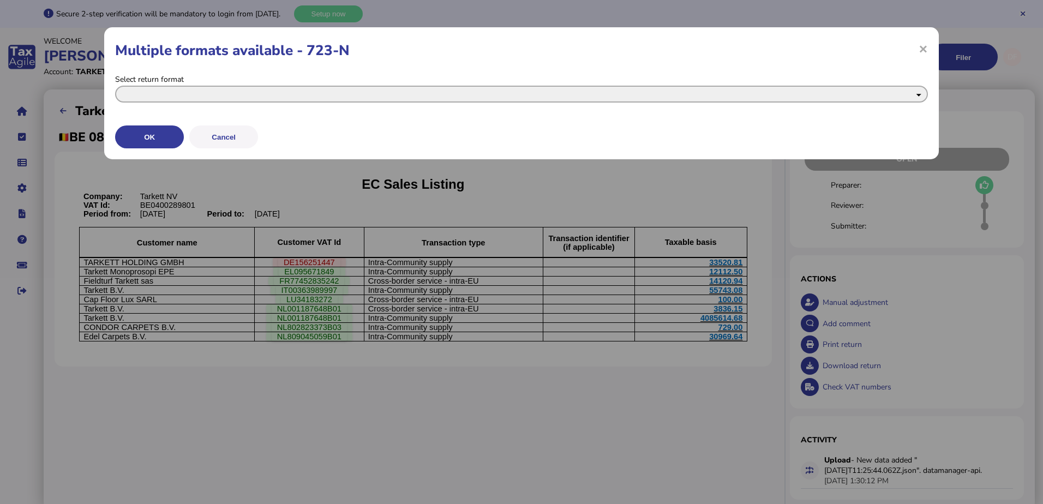
click at [183, 92] on select "**********" at bounding box center [521, 94] width 813 height 17
select select "**********"
click at [115, 86] on select "**********" at bounding box center [521, 94] width 813 height 17
click at [159, 134] on button "OK" at bounding box center [149, 136] width 69 height 23
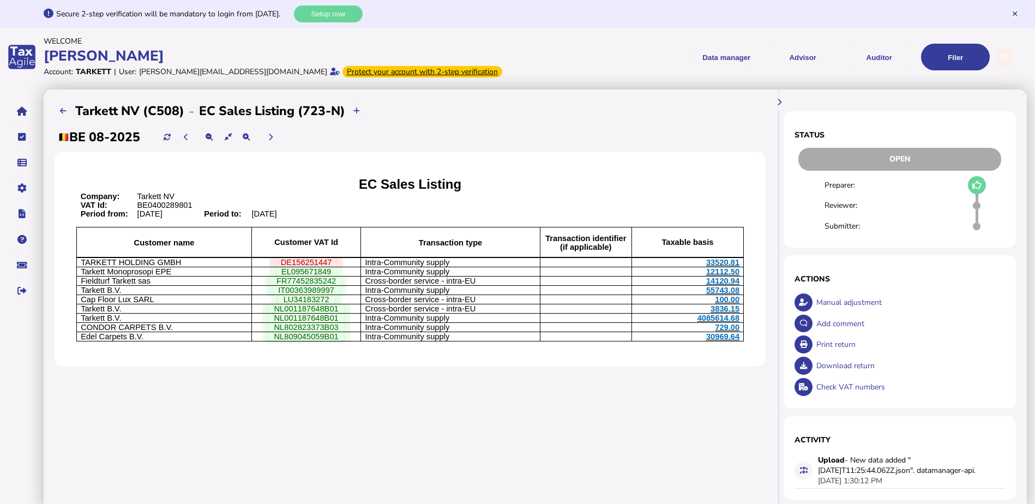
click at [650, 62] on menu "Data manager VAT Transaction list Upload list Advisor VAT Advisor for VAT Check…" at bounding box center [755, 57] width 471 height 27
click at [477, 390] on div "**********" at bounding box center [410, 299] width 733 height 421
click at [977, 185] on icon at bounding box center [977, 185] width 9 height 1
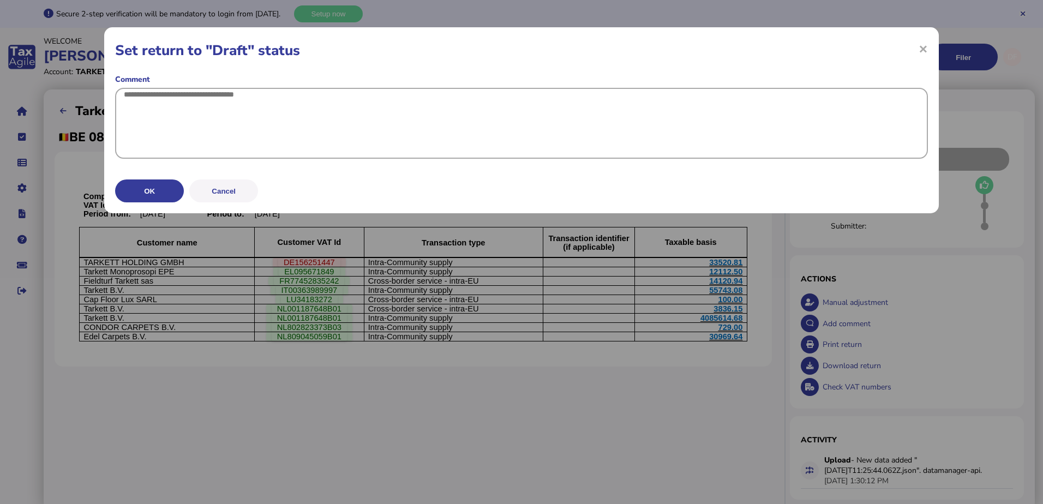
click at [150, 94] on textarea at bounding box center [521, 123] width 813 height 71
click at [134, 201] on button "OK" at bounding box center [149, 189] width 69 height 23
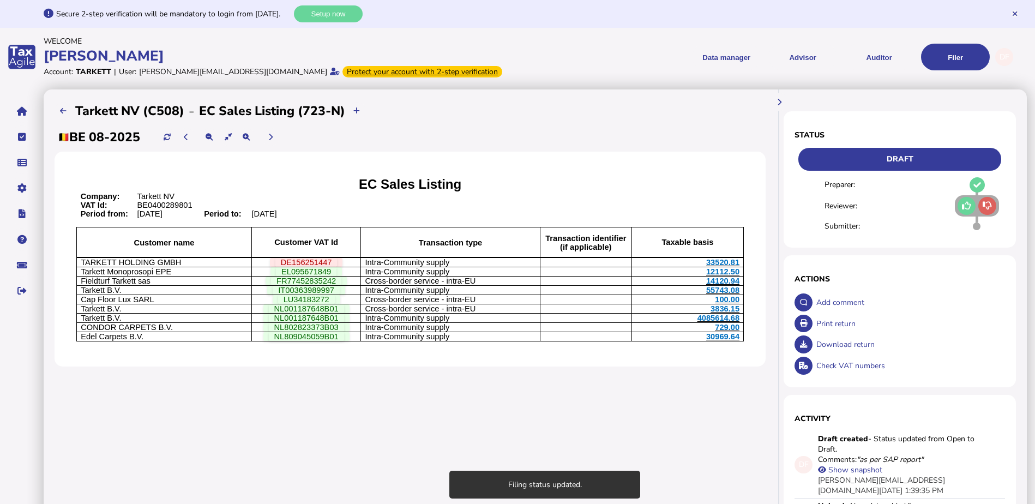
click at [969, 206] on icon at bounding box center [966, 206] width 9 height 1
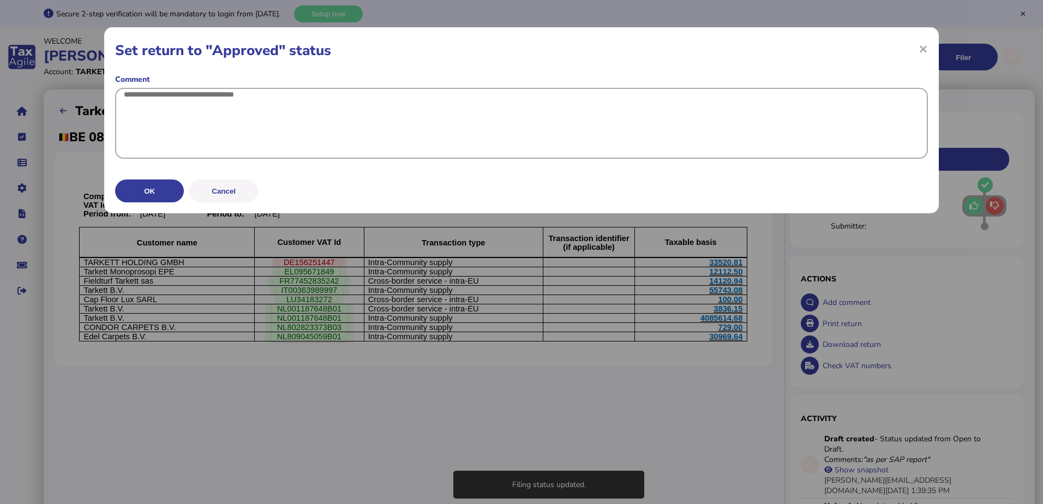
click at [141, 106] on textarea at bounding box center [521, 123] width 813 height 71
paste textarea "**********"
type textarea "**********"
click at [157, 201] on button "OK" at bounding box center [149, 189] width 69 height 23
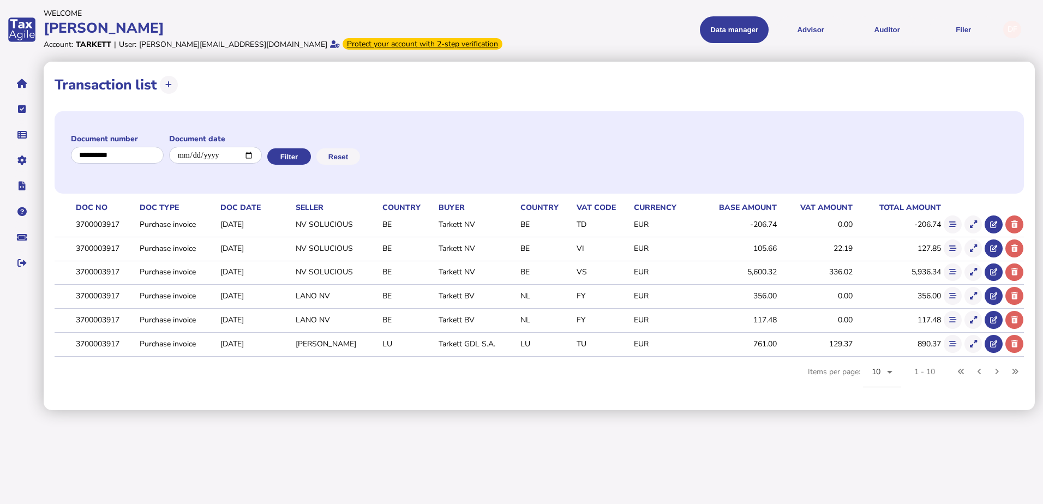
click at [501, 166] on div "Document number Document date Filter Reset" at bounding box center [539, 152] width 969 height 82
